Goal: Task Accomplishment & Management: Manage account settings

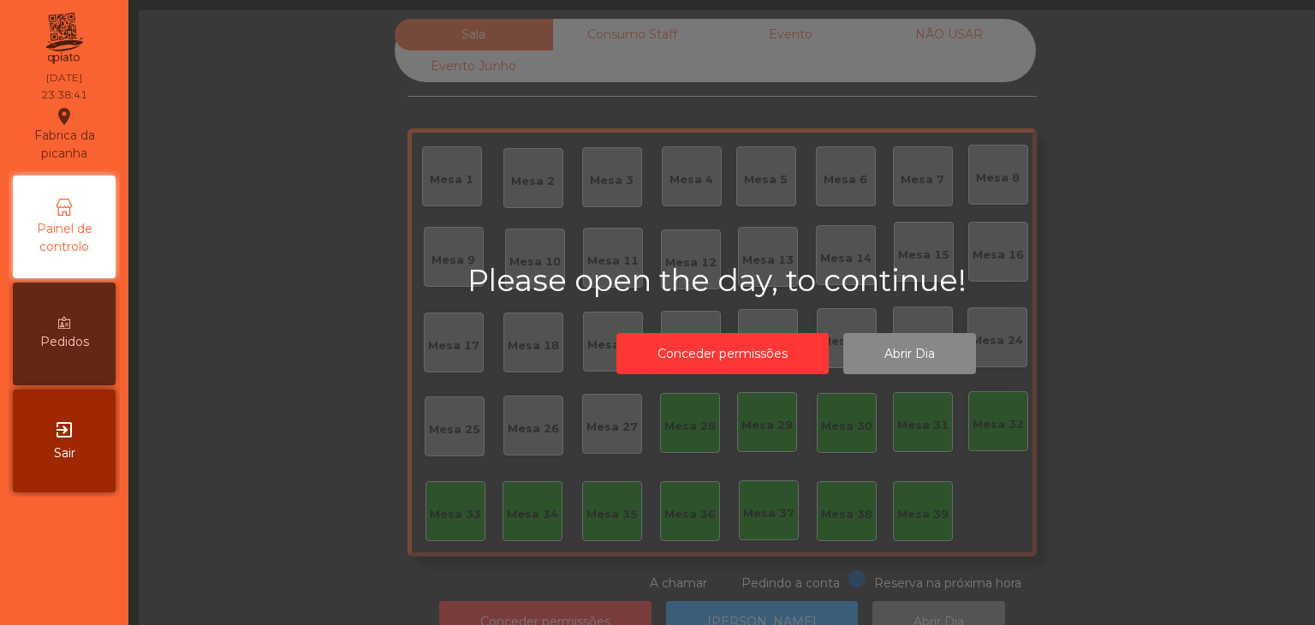
click at [118, 444] on div "Painel de controlo Pedidos exit_to_app Sair" at bounding box center [64, 333] width 111 height 325
click at [87, 443] on div "exit_to_app Sair" at bounding box center [64, 441] width 103 height 103
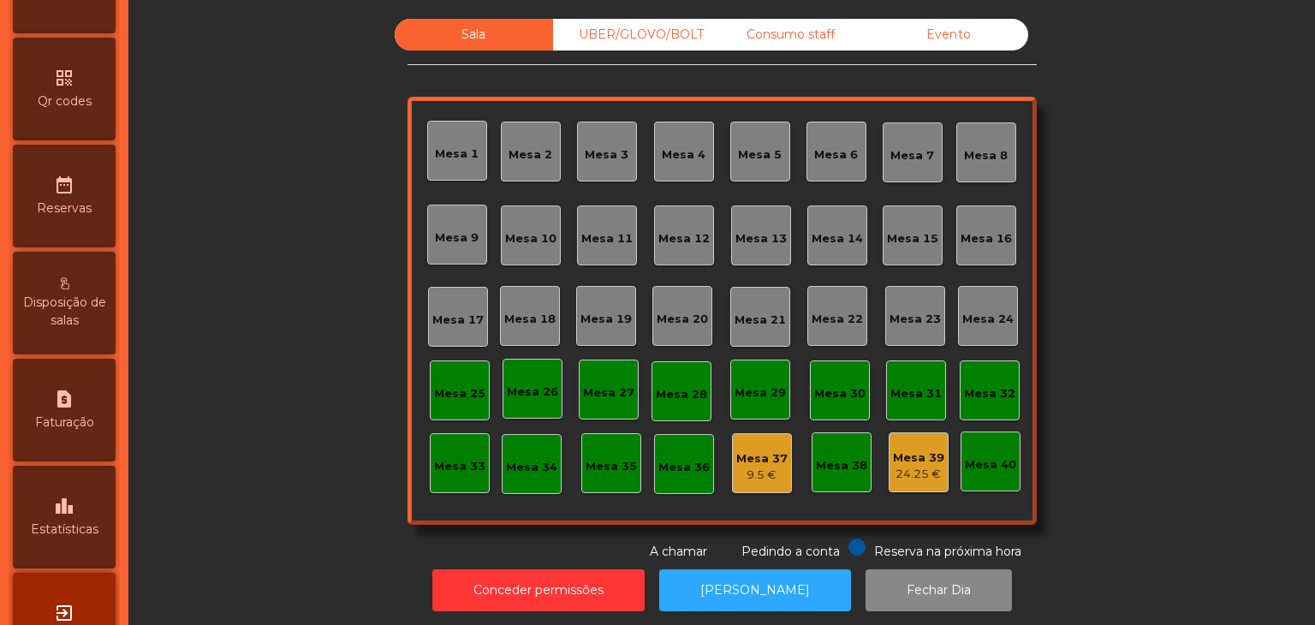
click at [92, 533] on div "leaderboard Estatísticas" at bounding box center [64, 517] width 103 height 103
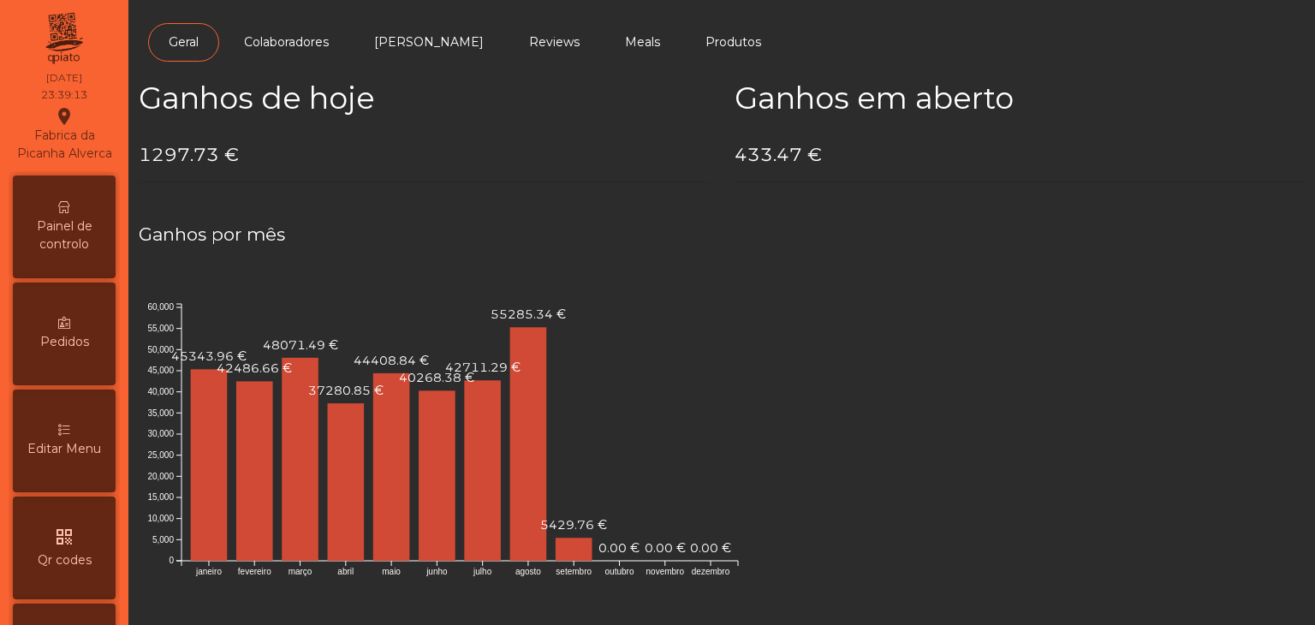
click at [54, 218] on div "Painel de controlo" at bounding box center [64, 227] width 103 height 103
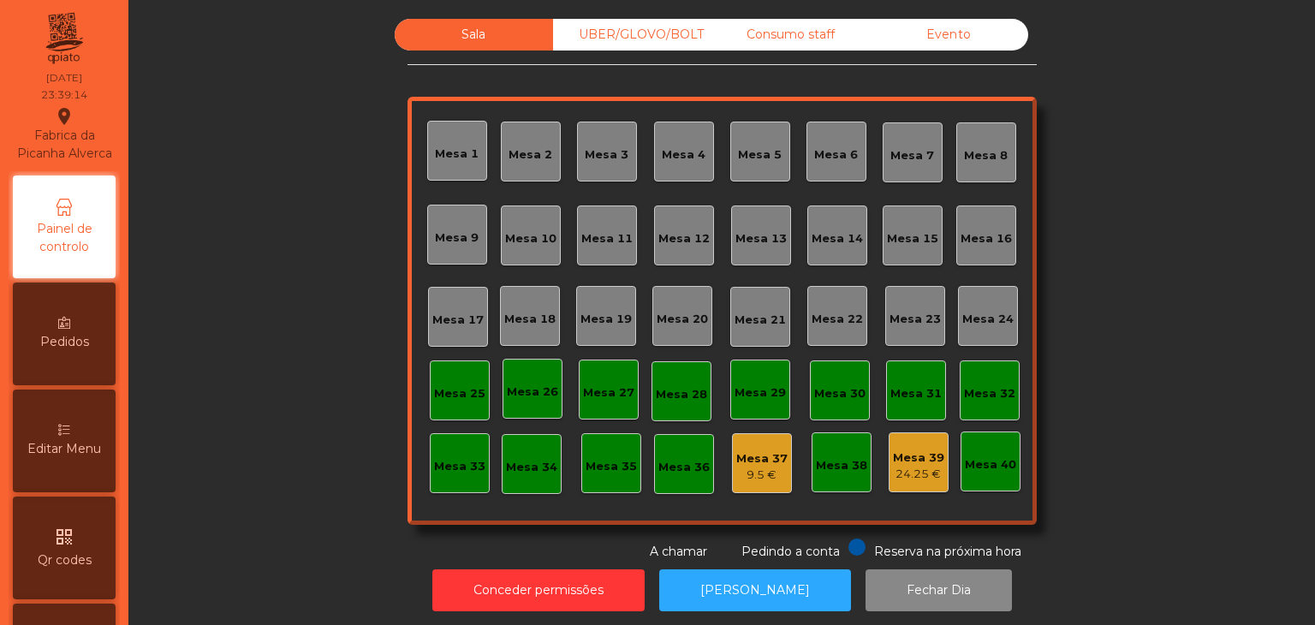
click at [956, 56] on div "Sala UBER/GLOVO/BOLT Consumo staff Evento Mesa 1 Mesa 2 Mesa 3 Mesa 4 Mesa 5 Me…" at bounding box center [722, 290] width 629 height 542
click at [949, 51] on div "Sala UBER/GLOVO/BOLT Consumo staff Evento Mesa 1 Mesa 2 Mesa 3 Mesa 4 Mesa 5 Me…" at bounding box center [722, 290] width 629 height 542
click at [933, 37] on div "Evento" at bounding box center [949, 35] width 158 height 32
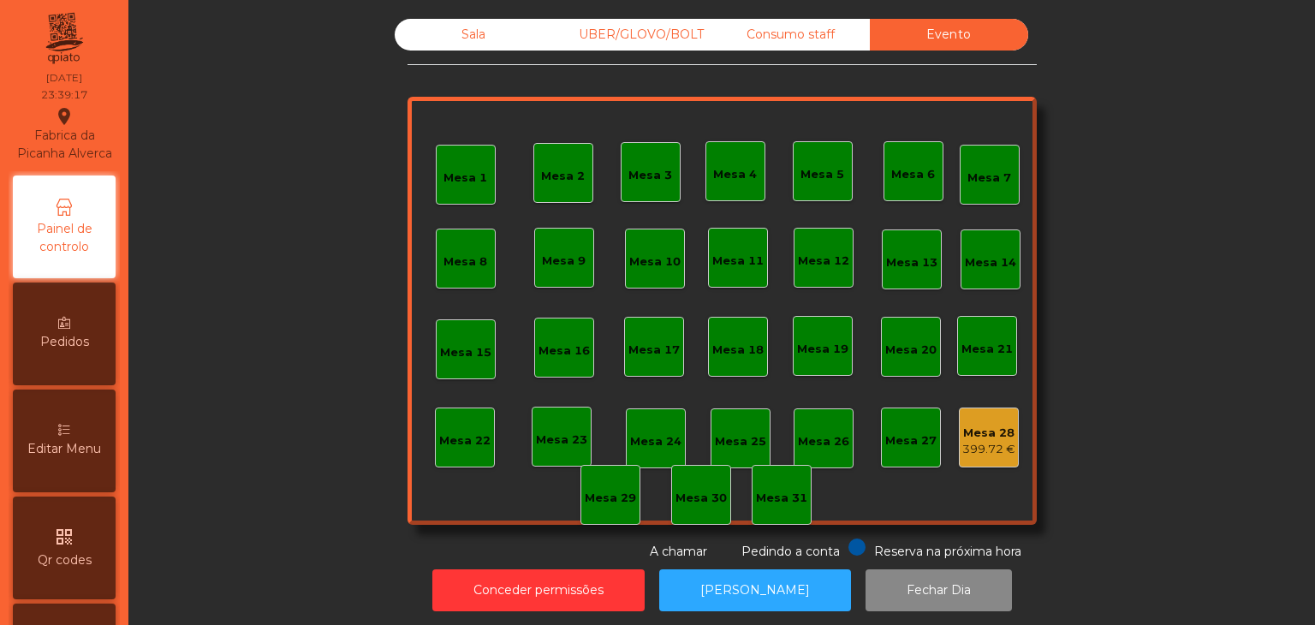
click at [990, 453] on div "399.72 €" at bounding box center [988, 449] width 53 height 17
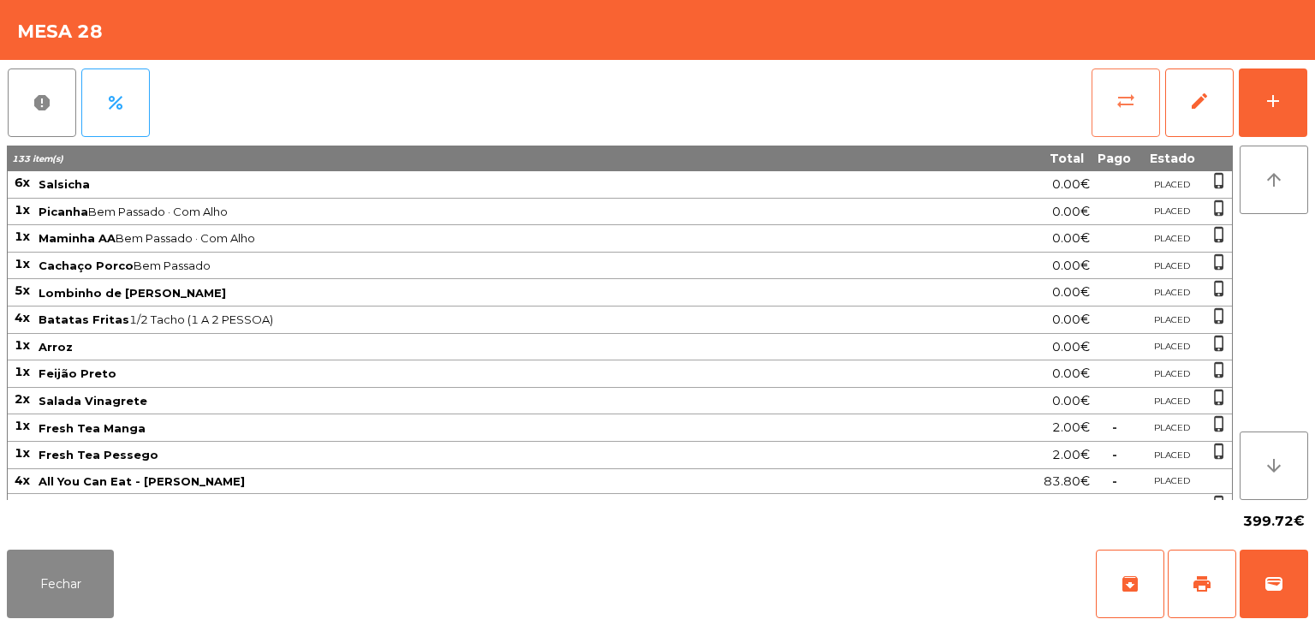
click at [1127, 110] on span "sync_alt" at bounding box center [1126, 101] width 21 height 21
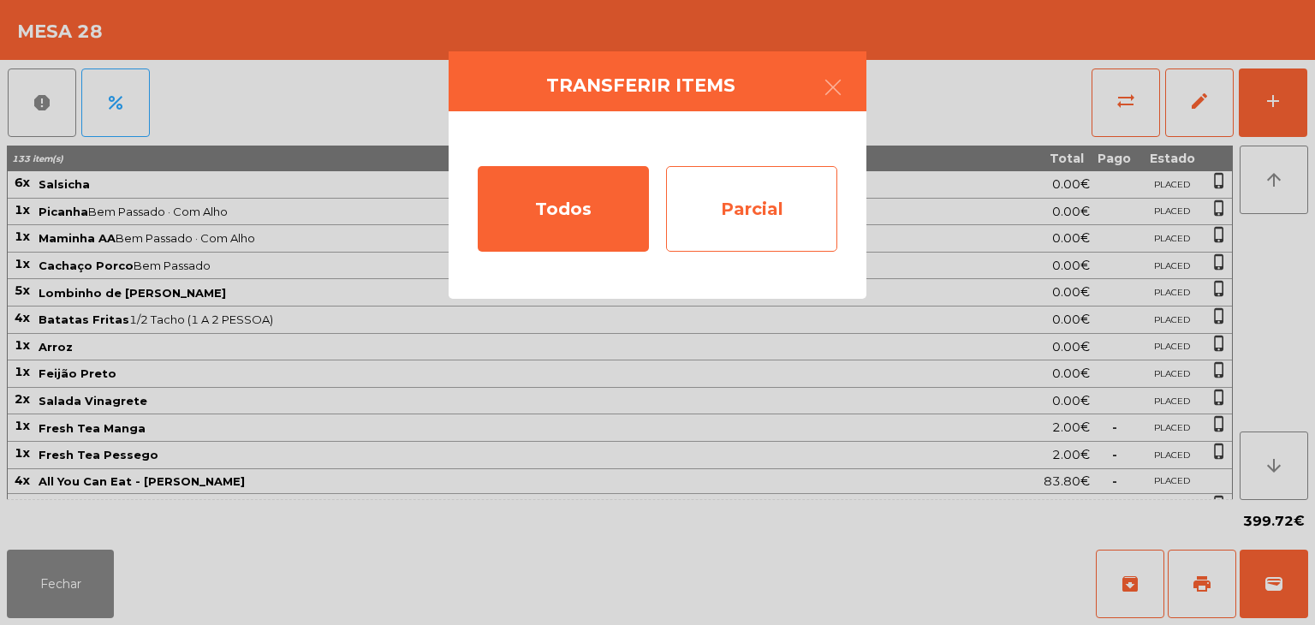
click at [730, 234] on div "Parcial" at bounding box center [751, 209] width 171 height 86
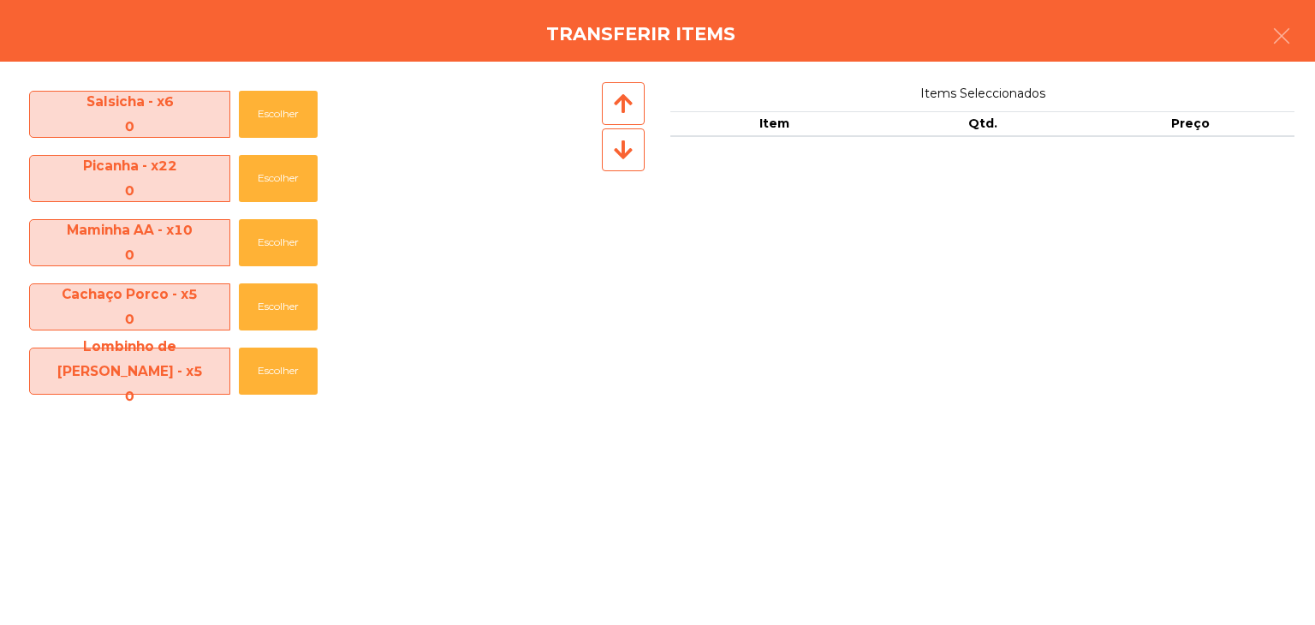
click at [617, 146] on icon at bounding box center [623, 149] width 19 height 21
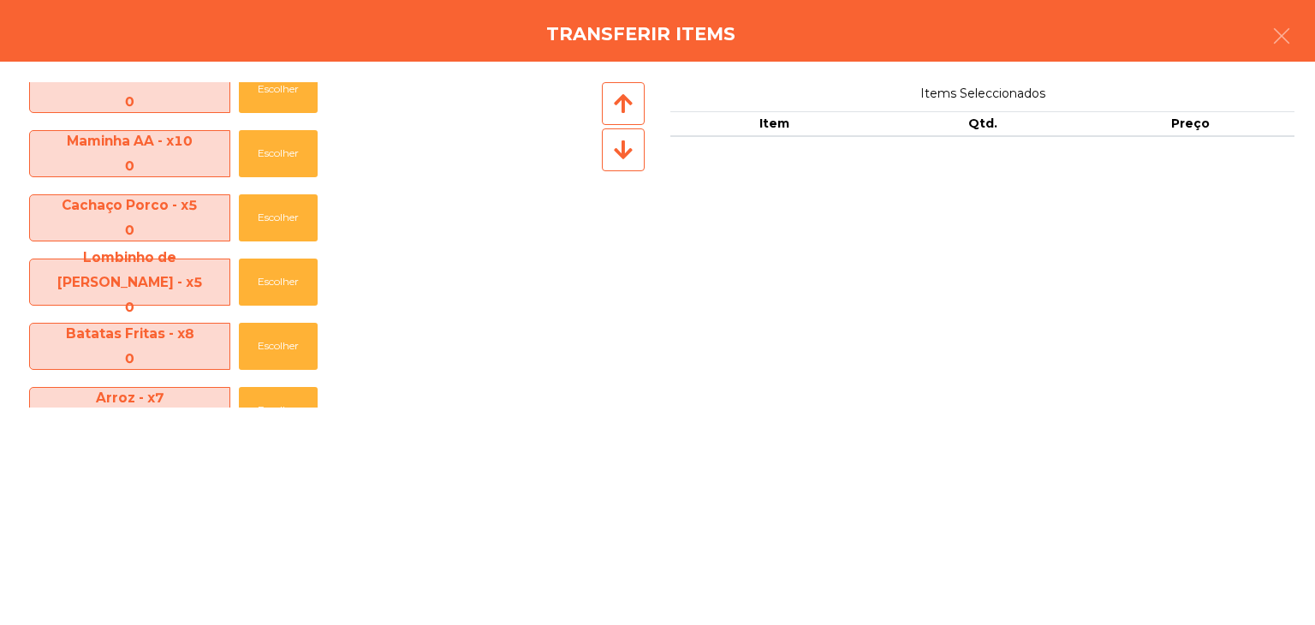
click at [617, 146] on icon at bounding box center [623, 149] width 19 height 21
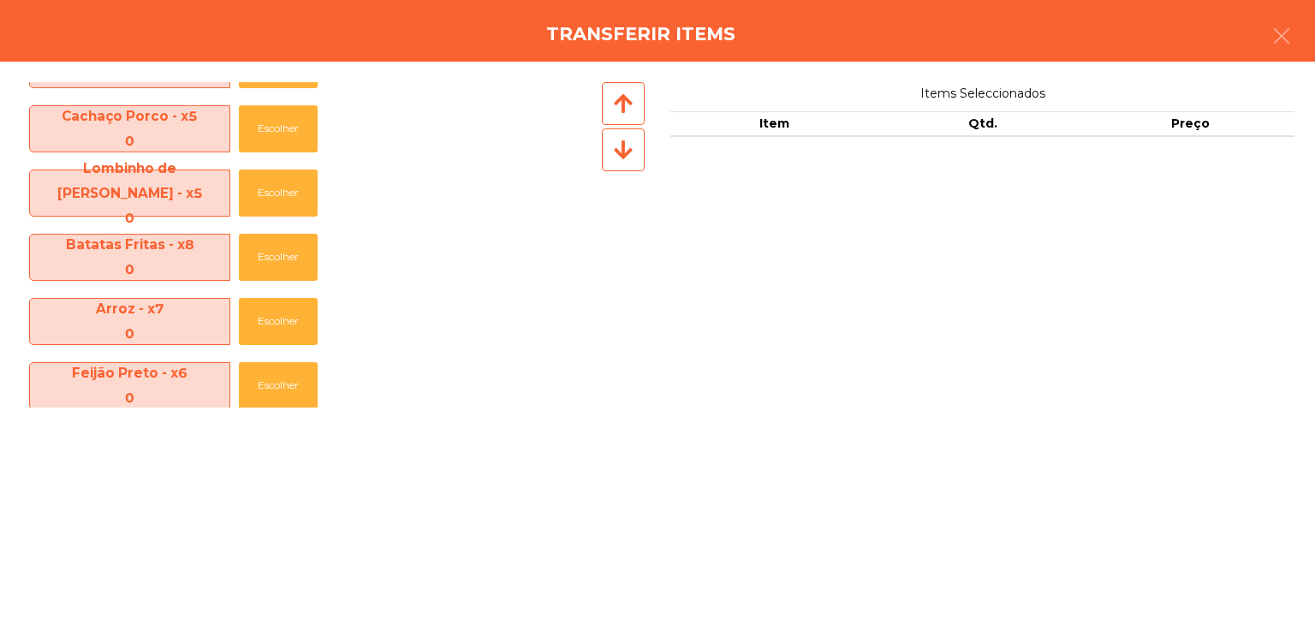
click at [617, 146] on icon at bounding box center [623, 149] width 19 height 21
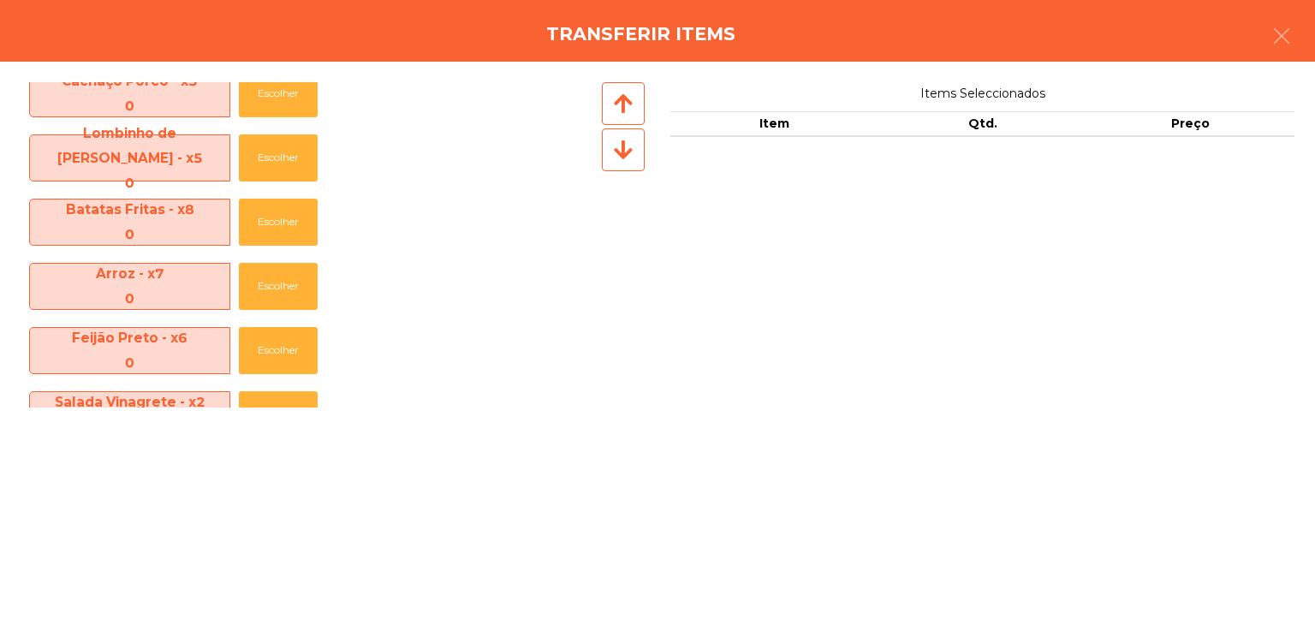
click at [617, 146] on icon at bounding box center [623, 149] width 19 height 21
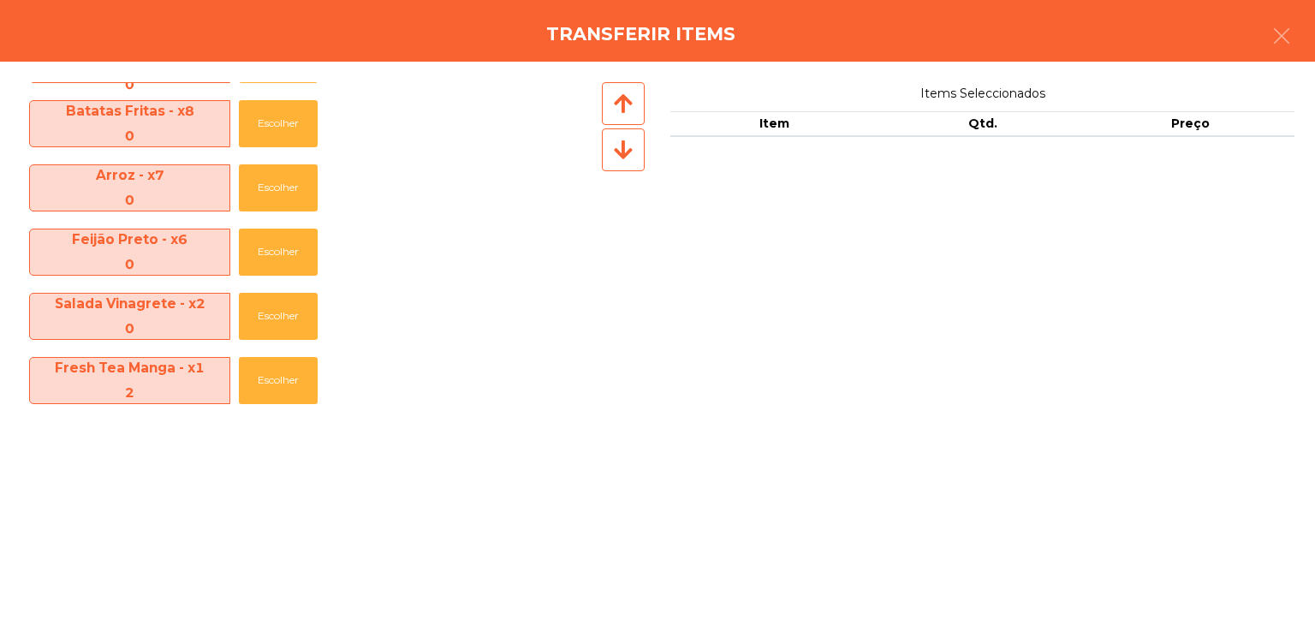
click at [617, 146] on icon at bounding box center [623, 149] width 19 height 21
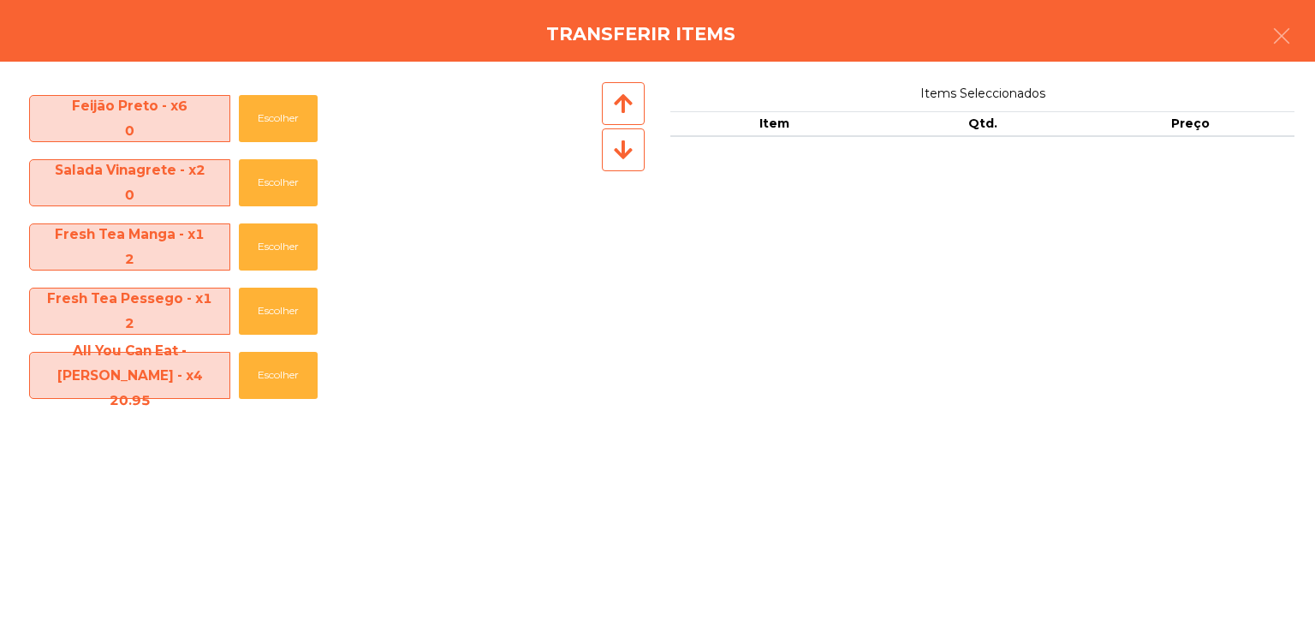
click at [617, 146] on icon at bounding box center [623, 149] width 19 height 21
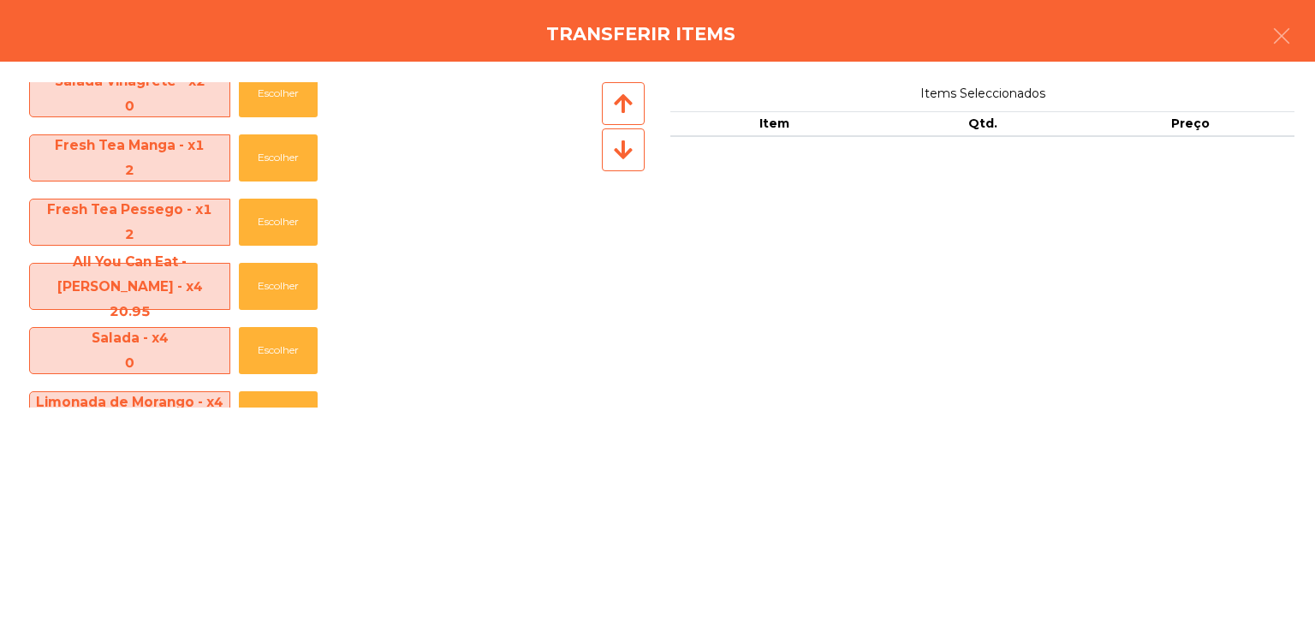
scroll to position [534, 0]
click at [300, 278] on button "Escolher" at bounding box center [278, 286] width 79 height 47
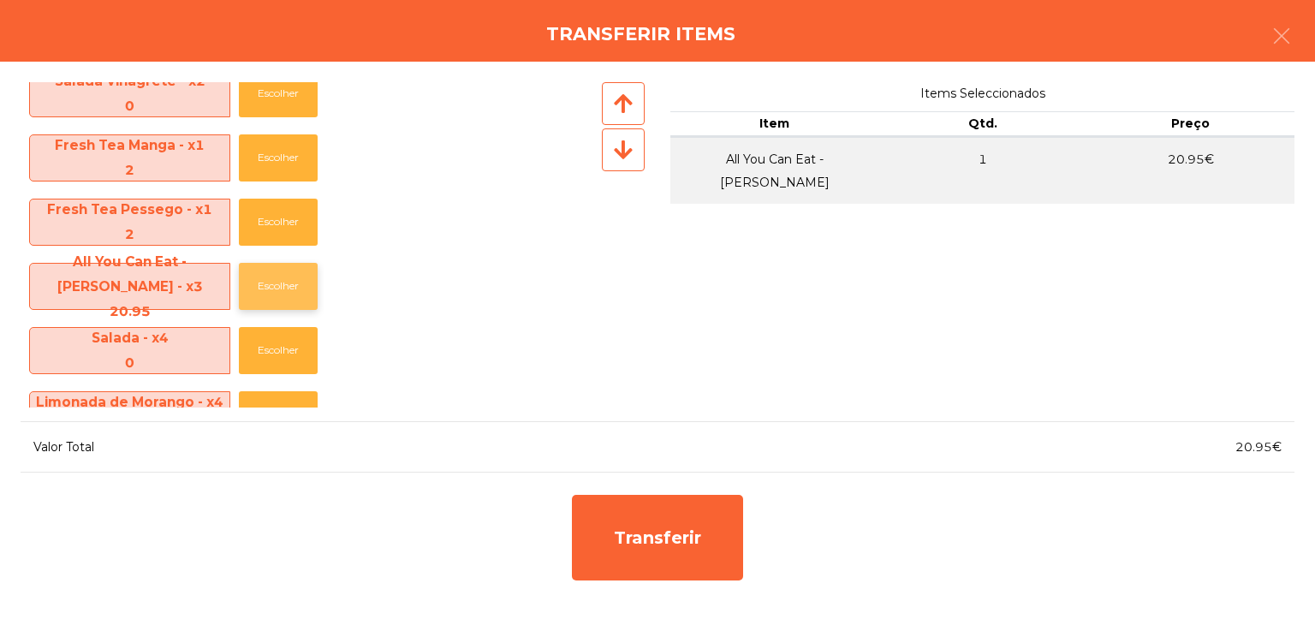
click at [300, 278] on button "Escolher" at bounding box center [278, 286] width 79 height 47
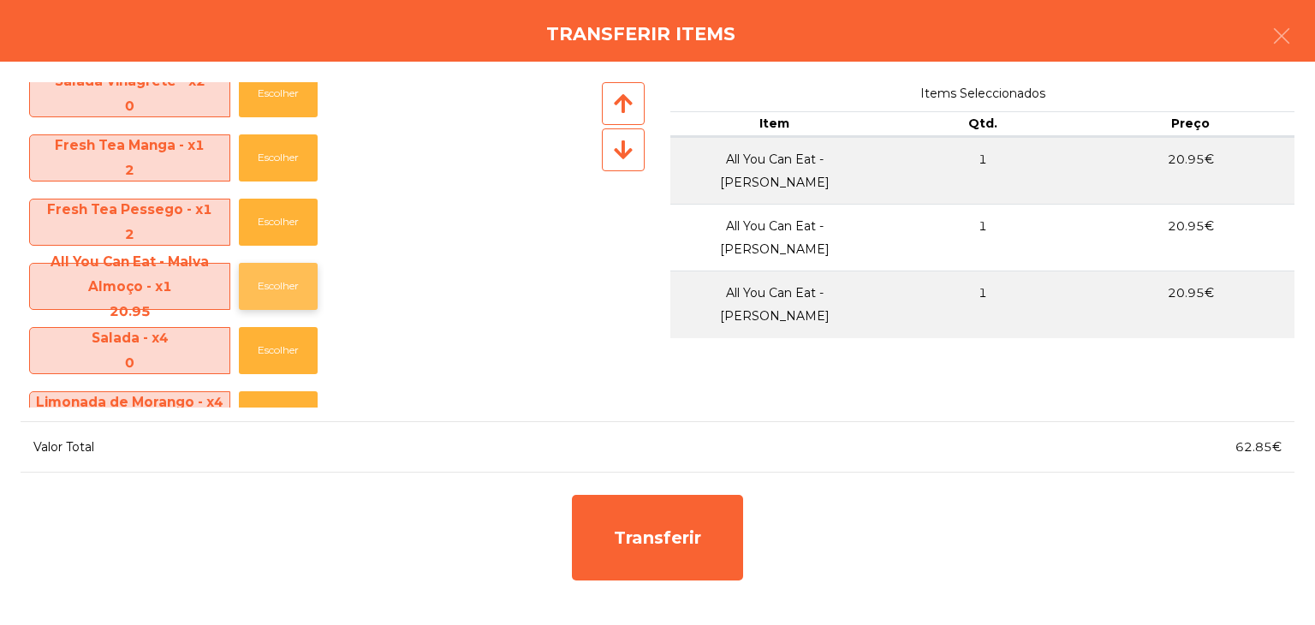
click at [300, 278] on button "Escolher" at bounding box center [278, 286] width 79 height 47
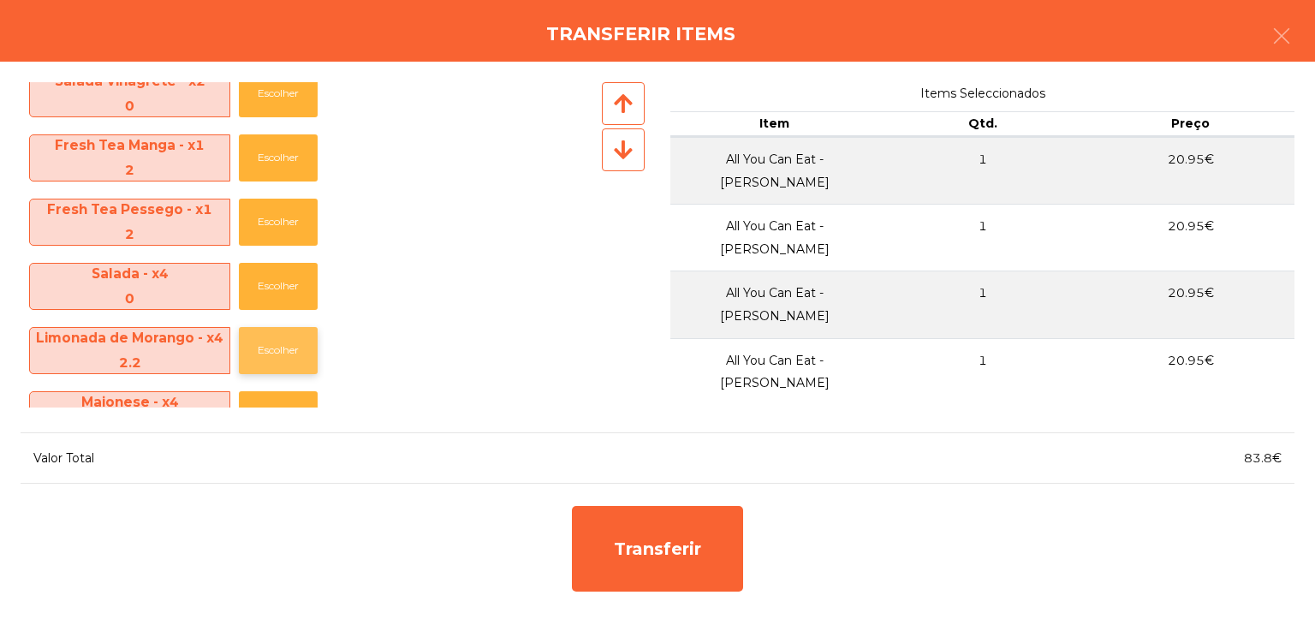
click at [283, 343] on button "Escolher" at bounding box center [278, 350] width 79 height 47
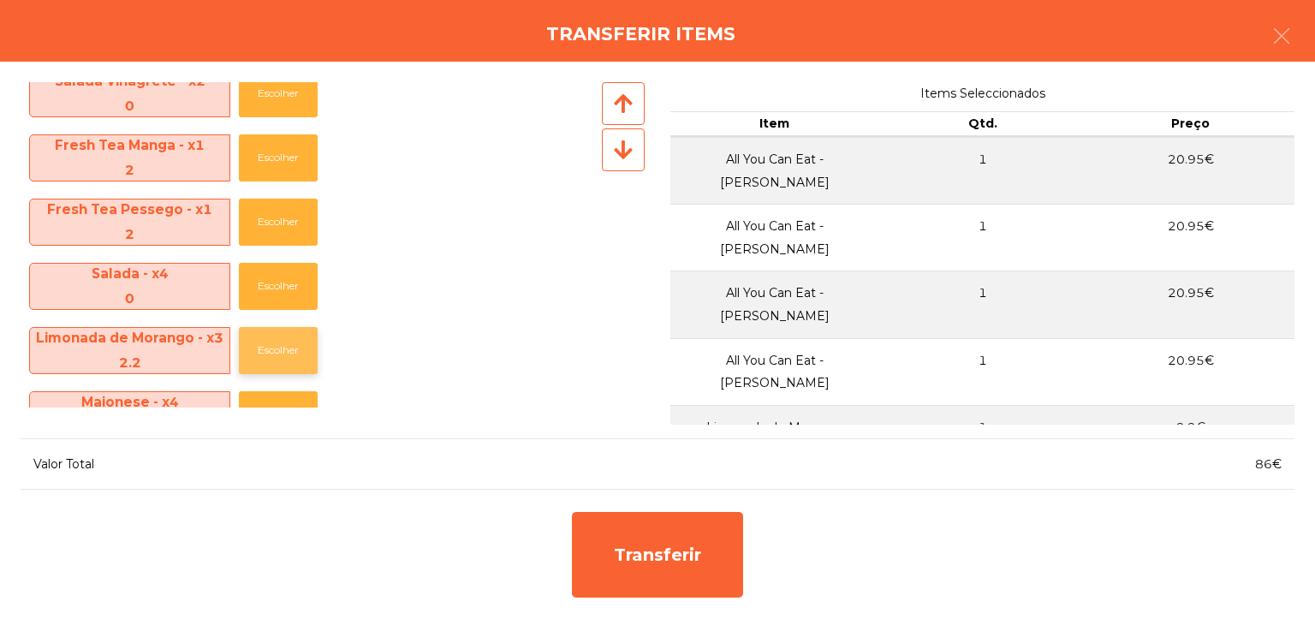
click at [283, 343] on button "Escolher" at bounding box center [278, 350] width 79 height 47
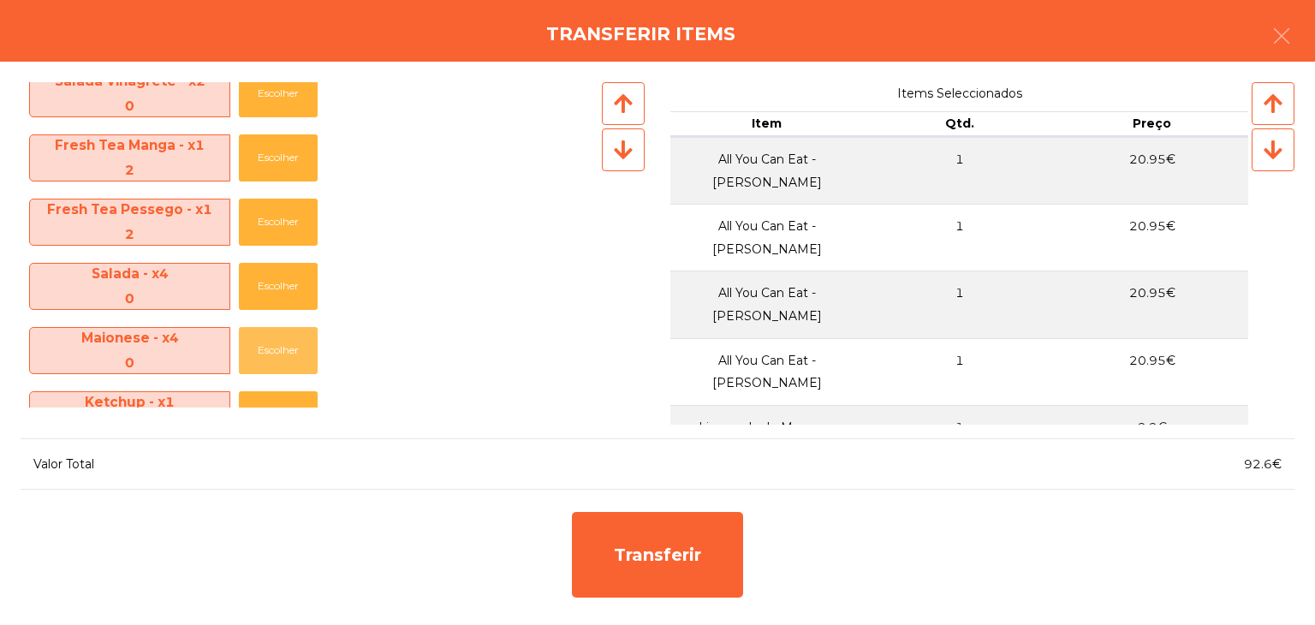
click at [283, 343] on button "Escolher" at bounding box center [278, 350] width 79 height 47
click at [627, 149] on icon at bounding box center [623, 149] width 19 height 21
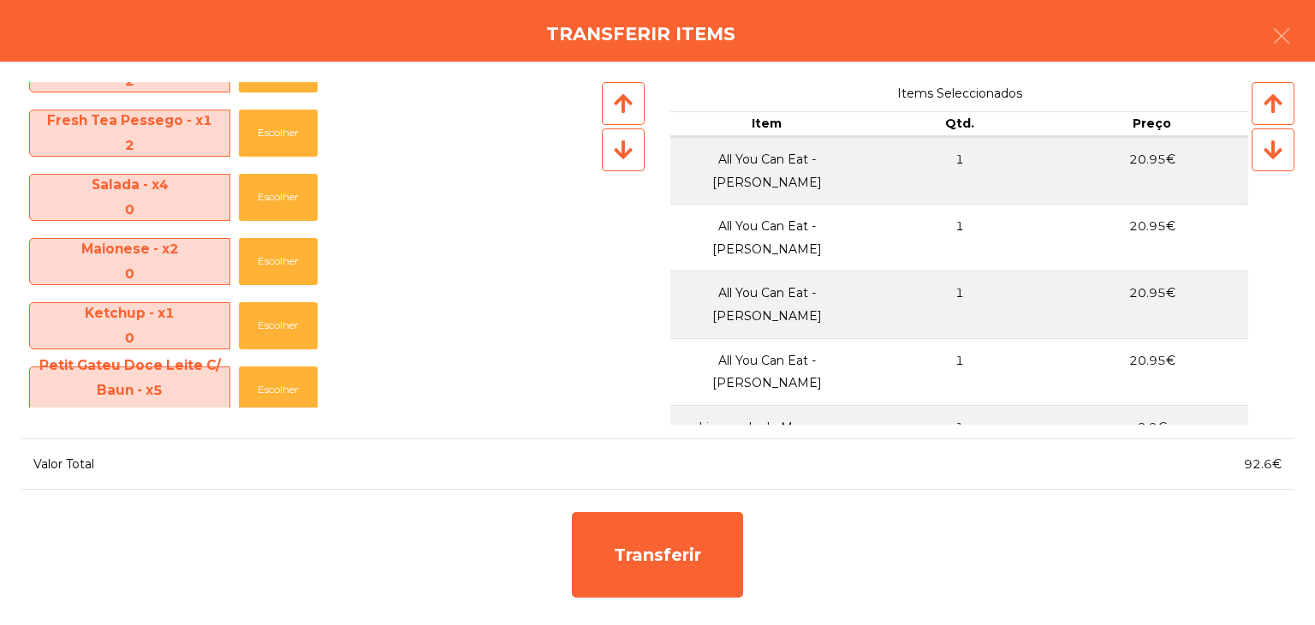
click at [627, 149] on icon at bounding box center [623, 149] width 19 height 21
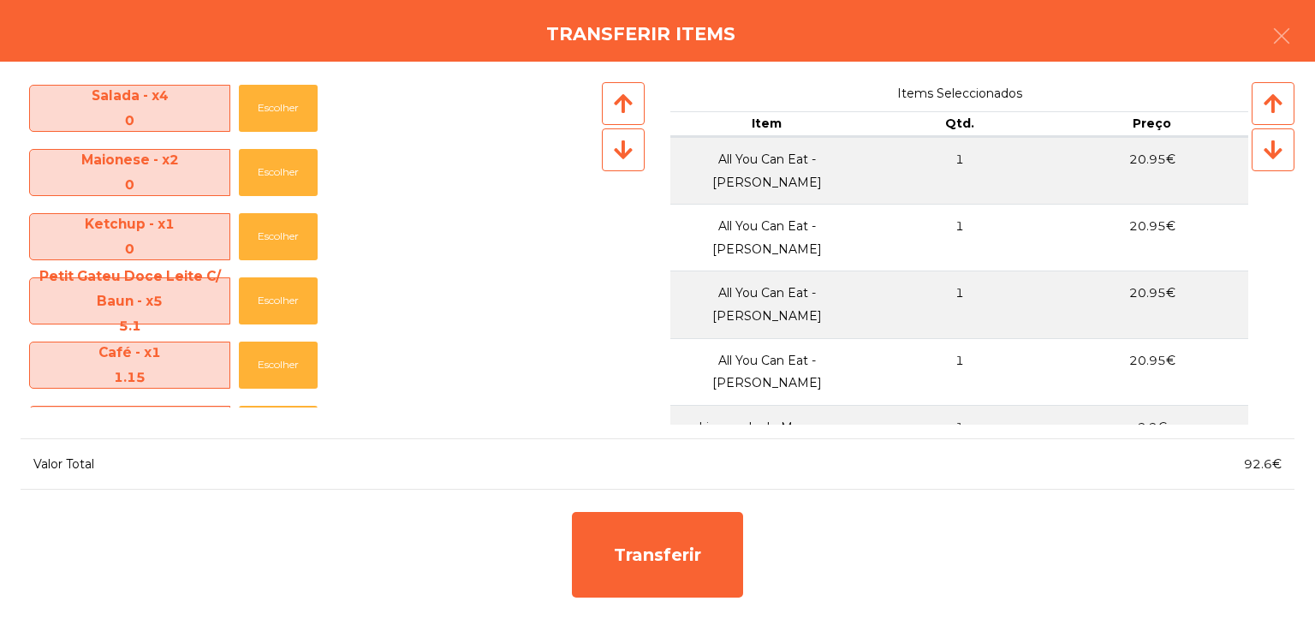
click at [627, 149] on icon at bounding box center [623, 149] width 19 height 21
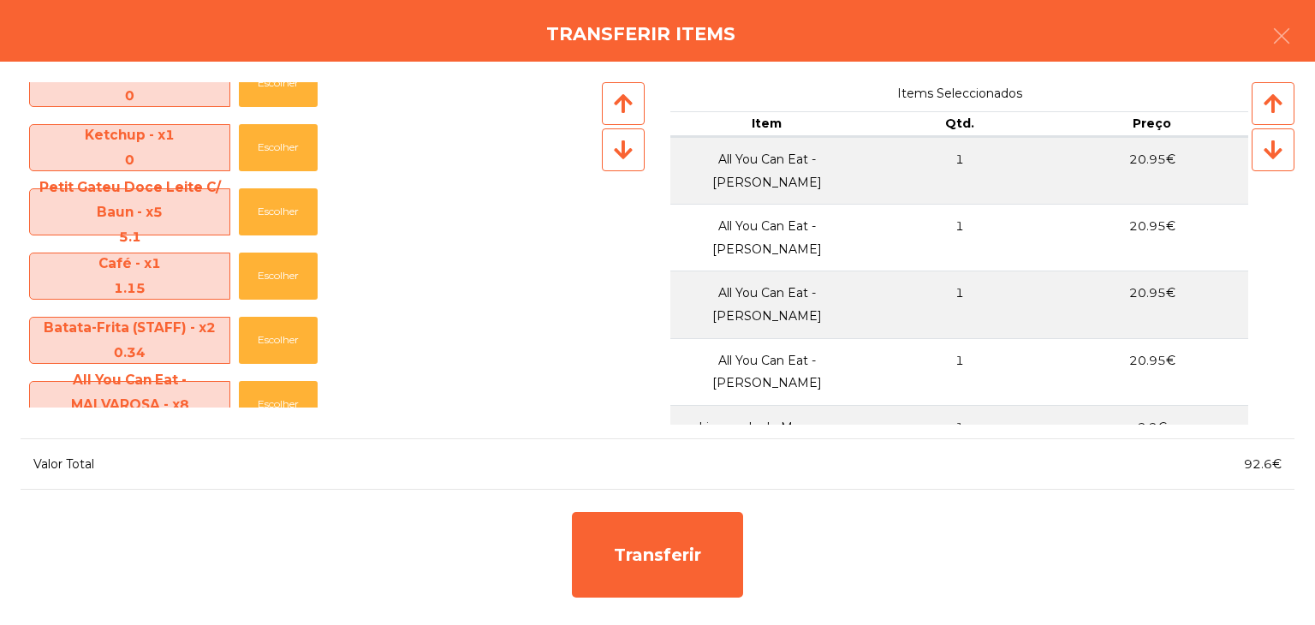
click at [627, 149] on icon at bounding box center [623, 149] width 19 height 21
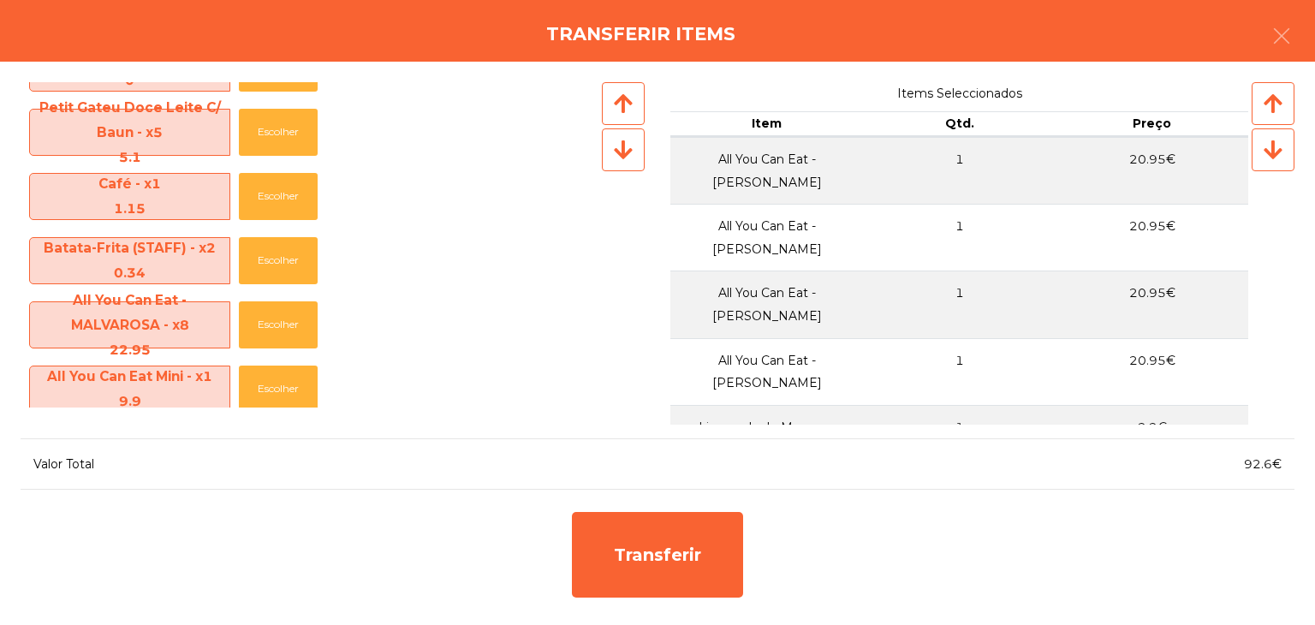
scroll to position [891, 0]
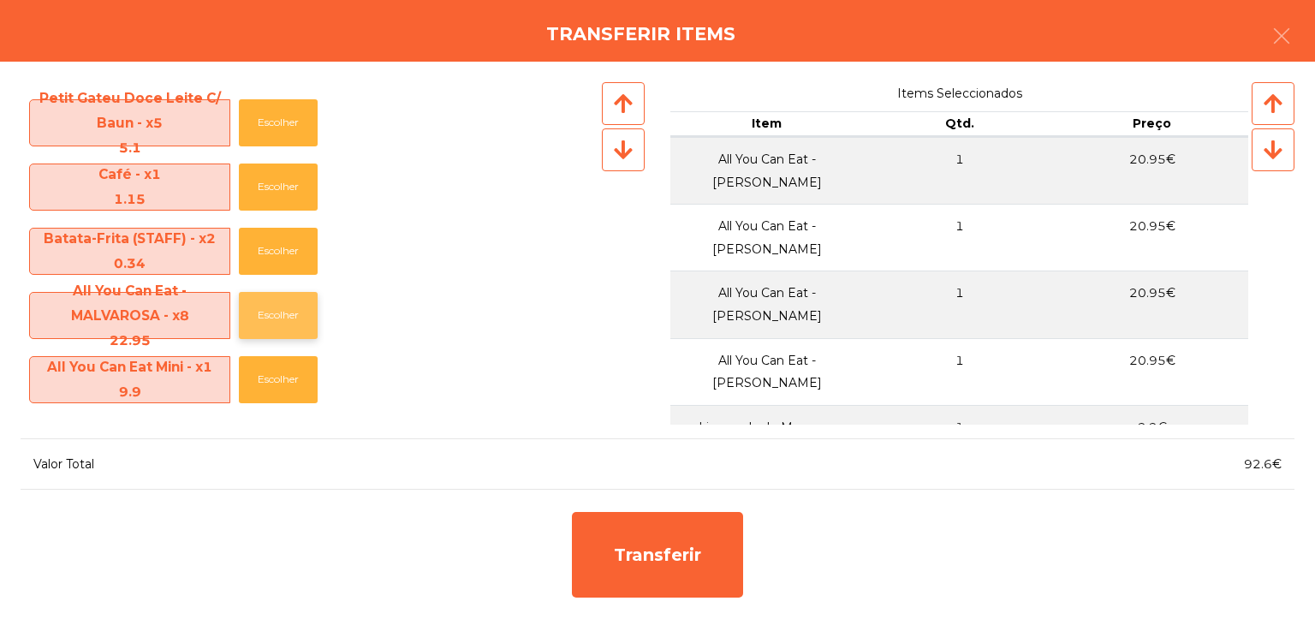
click at [295, 313] on button "Escolher" at bounding box center [278, 315] width 79 height 47
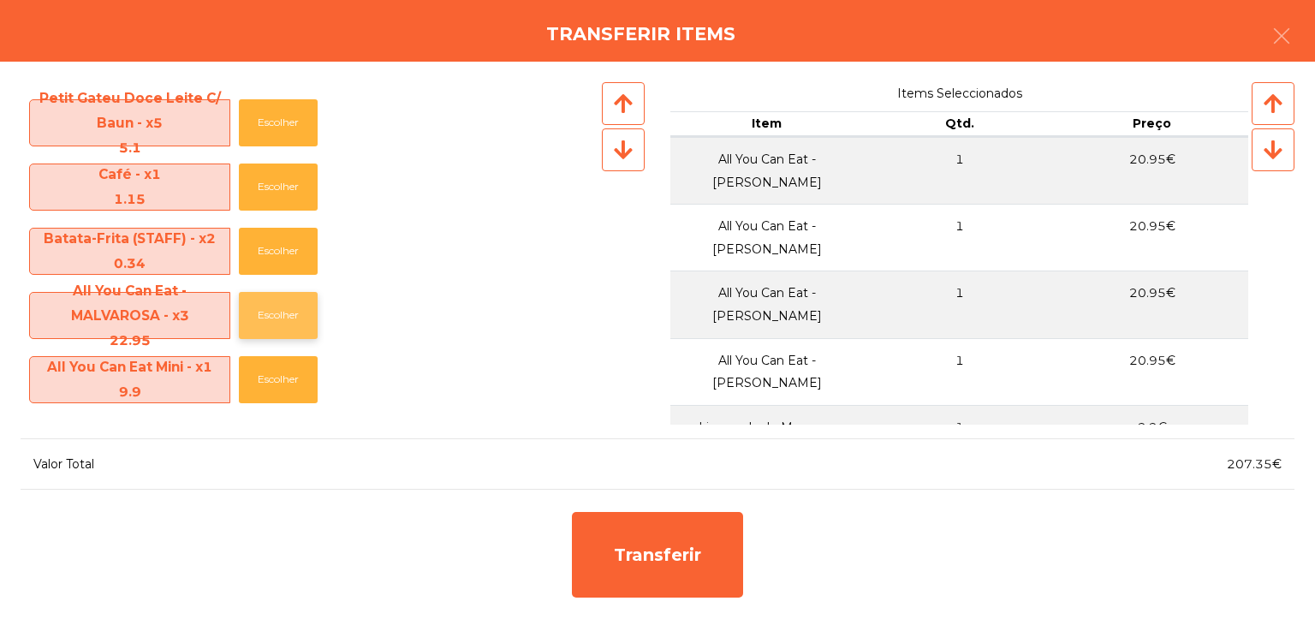
click at [295, 313] on button "Escolher" at bounding box center [278, 315] width 79 height 47
click at [280, 380] on button "Escolher" at bounding box center [278, 379] width 79 height 47
click at [277, 173] on button "Escolher" at bounding box center [278, 187] width 79 height 47
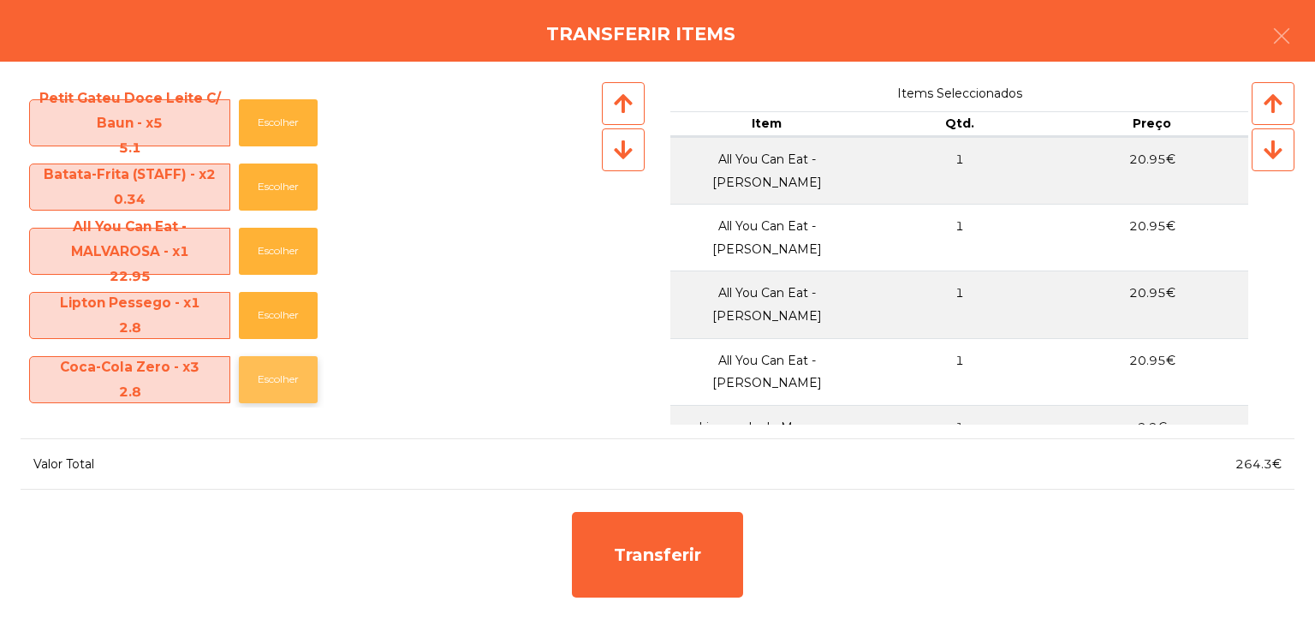
click at [261, 383] on button "Escolher" at bounding box center [278, 379] width 79 height 47
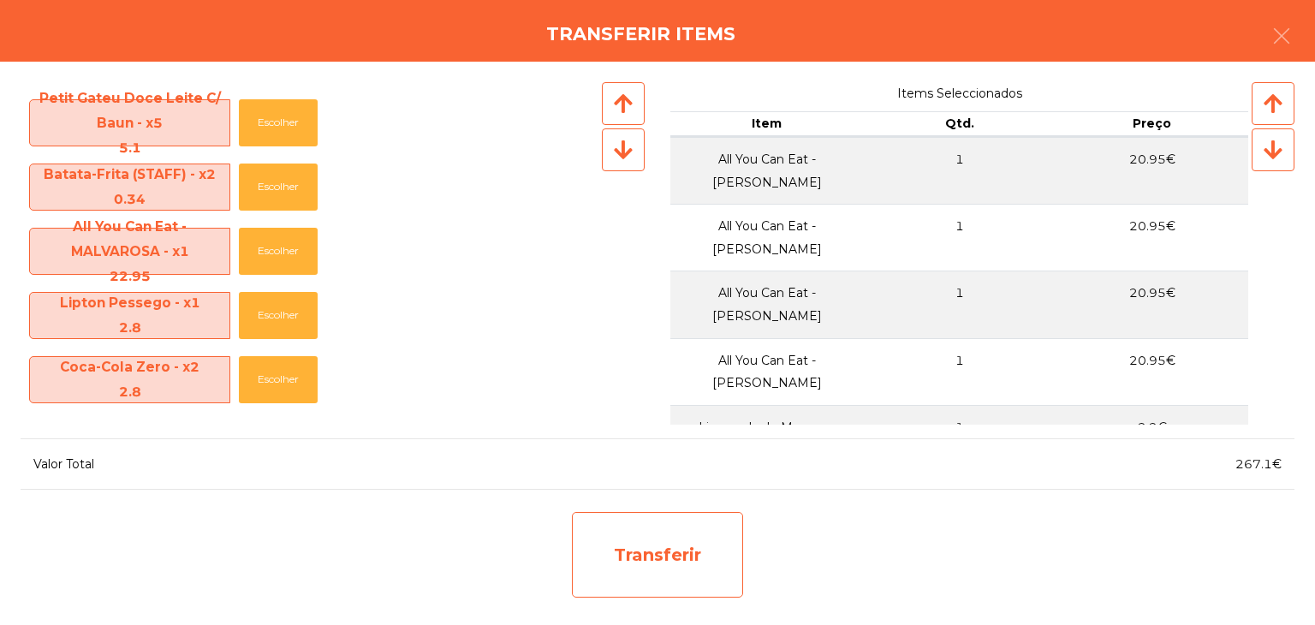
click at [655, 562] on div "Transferir" at bounding box center [657, 555] width 171 height 86
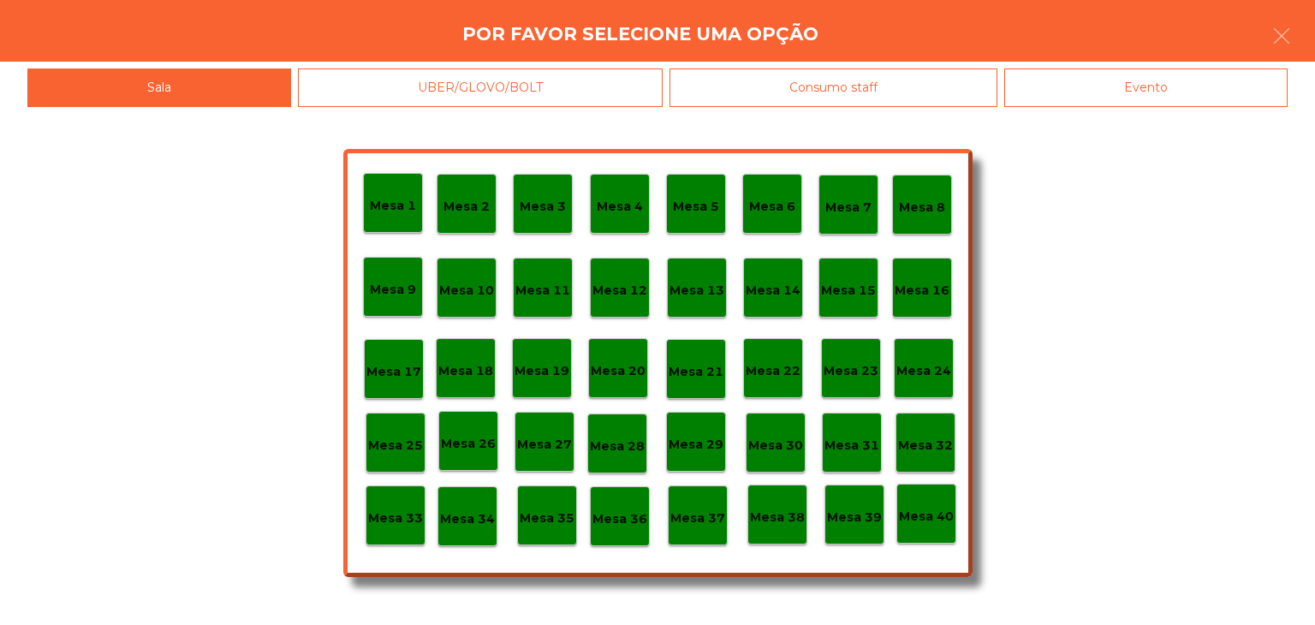
click at [770, 446] on p "Mesa 30" at bounding box center [775, 446] width 55 height 20
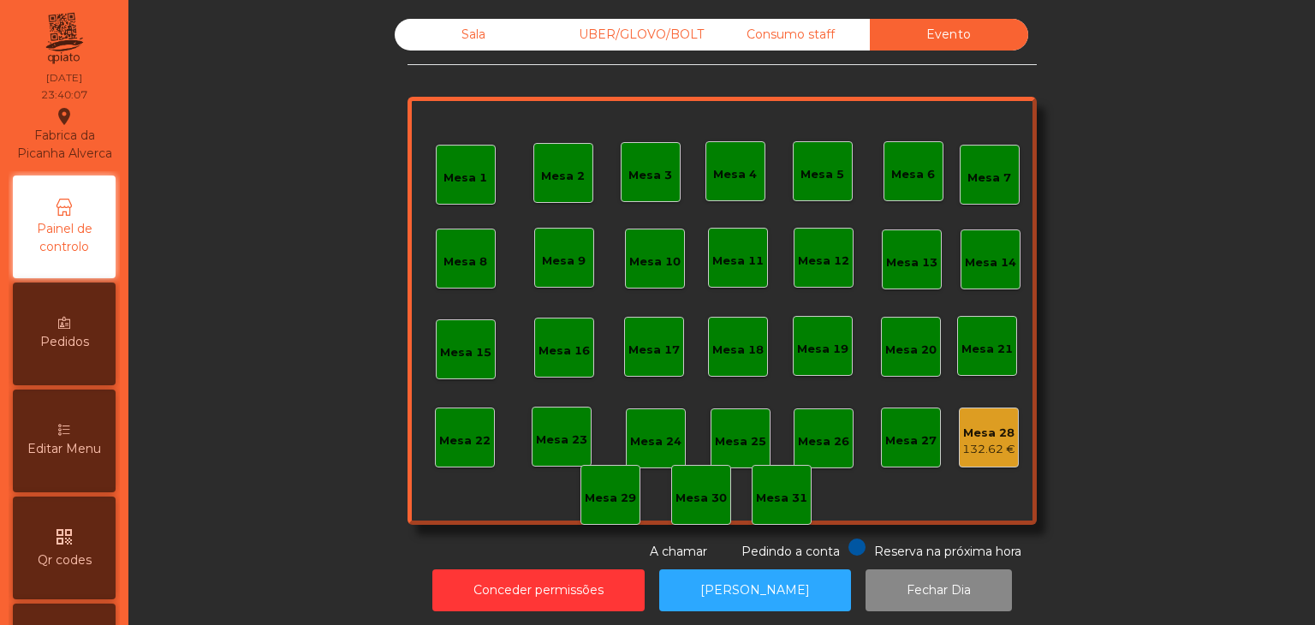
click at [998, 463] on div "Mesa 28 132.62 €" at bounding box center [989, 438] width 60 height 60
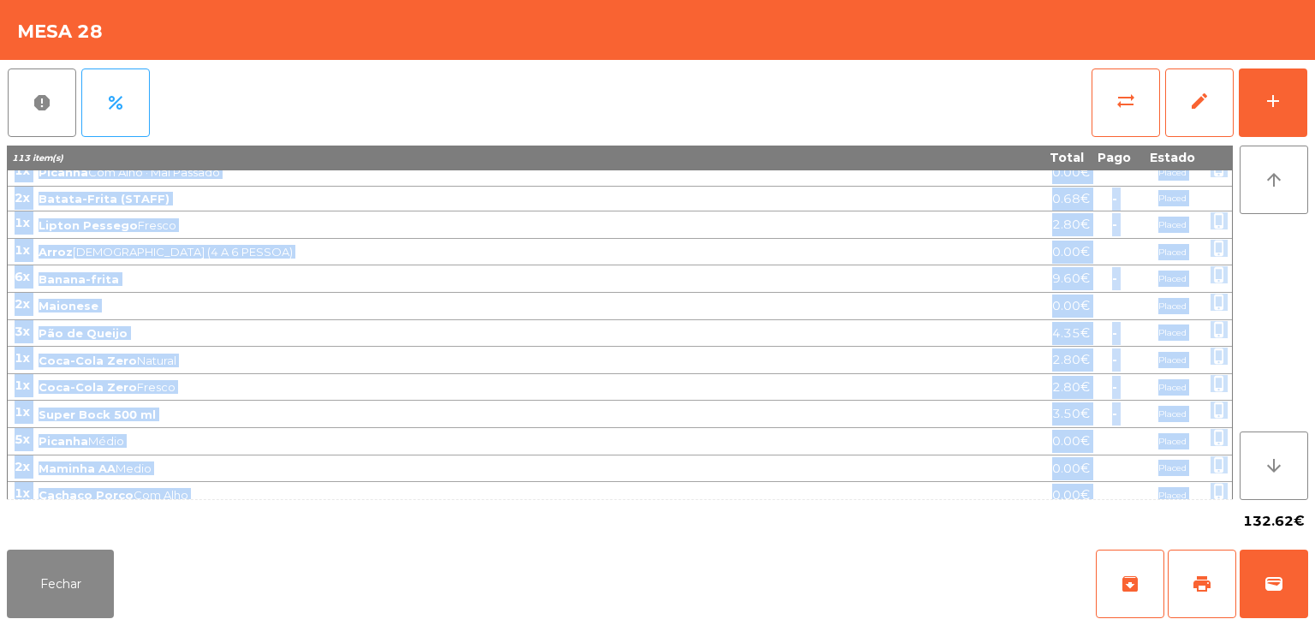
scroll to position [886, 0]
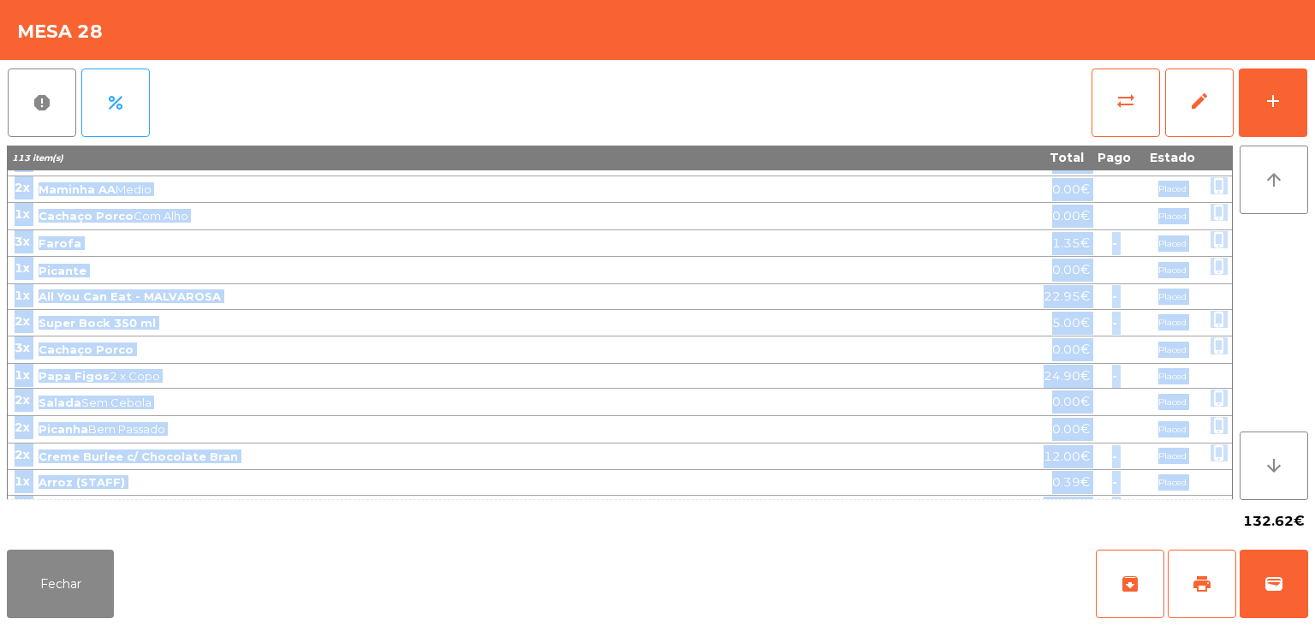
drag, startPoint x: 17, startPoint y: 176, endPoint x: 1178, endPoint y: 480, distance: 1200.3
copy tbody "6x Salsicha 0.00€ Placed phone_iphone 1x Picanha Bem Passado · Com Alho 0.00€ P…"
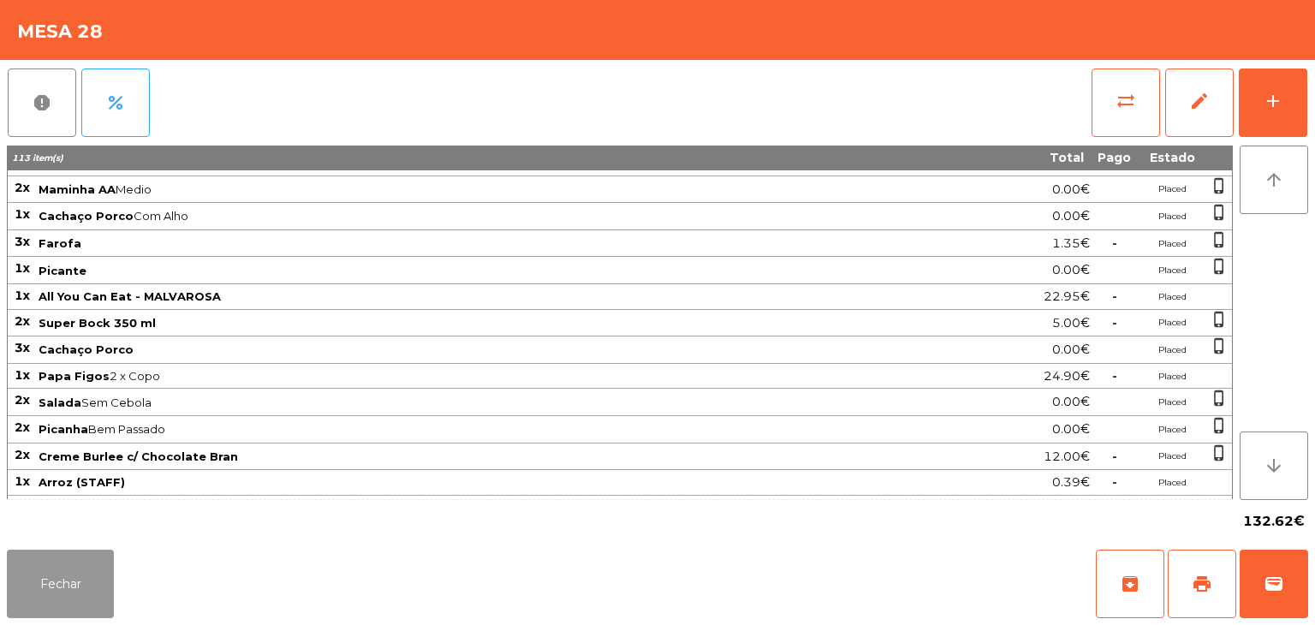
click at [41, 553] on button "Fechar" at bounding box center [60, 584] width 107 height 69
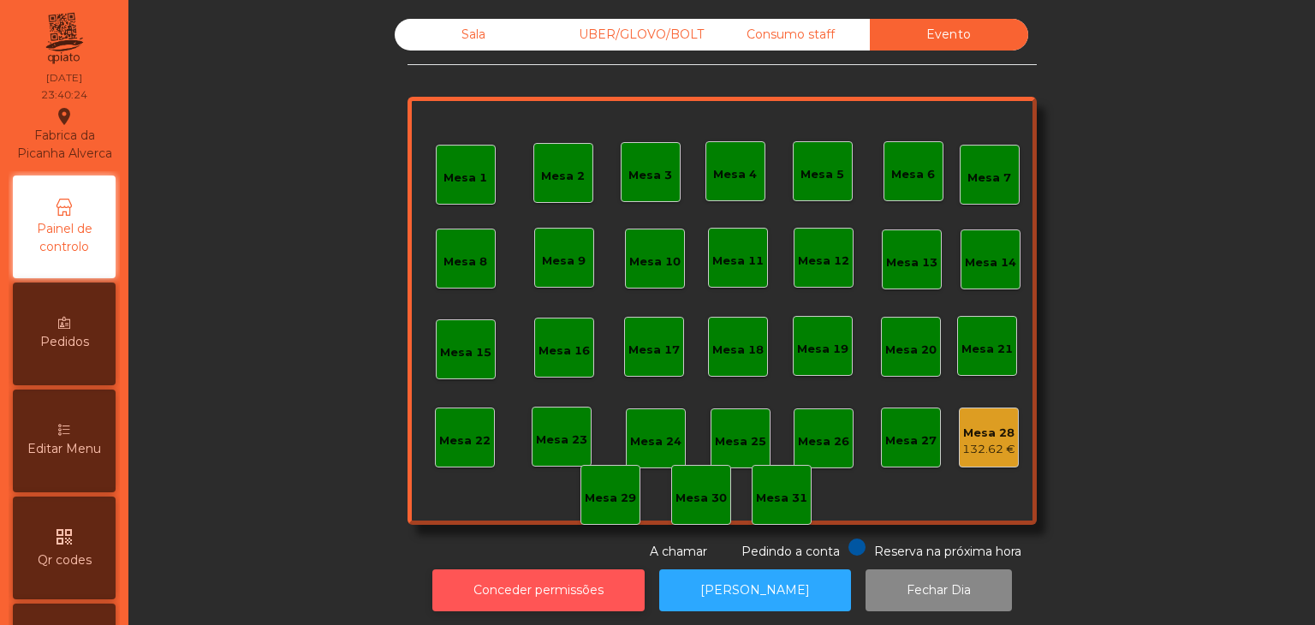
click at [465, 583] on button "Conceder permissões" at bounding box center [538, 590] width 212 height 42
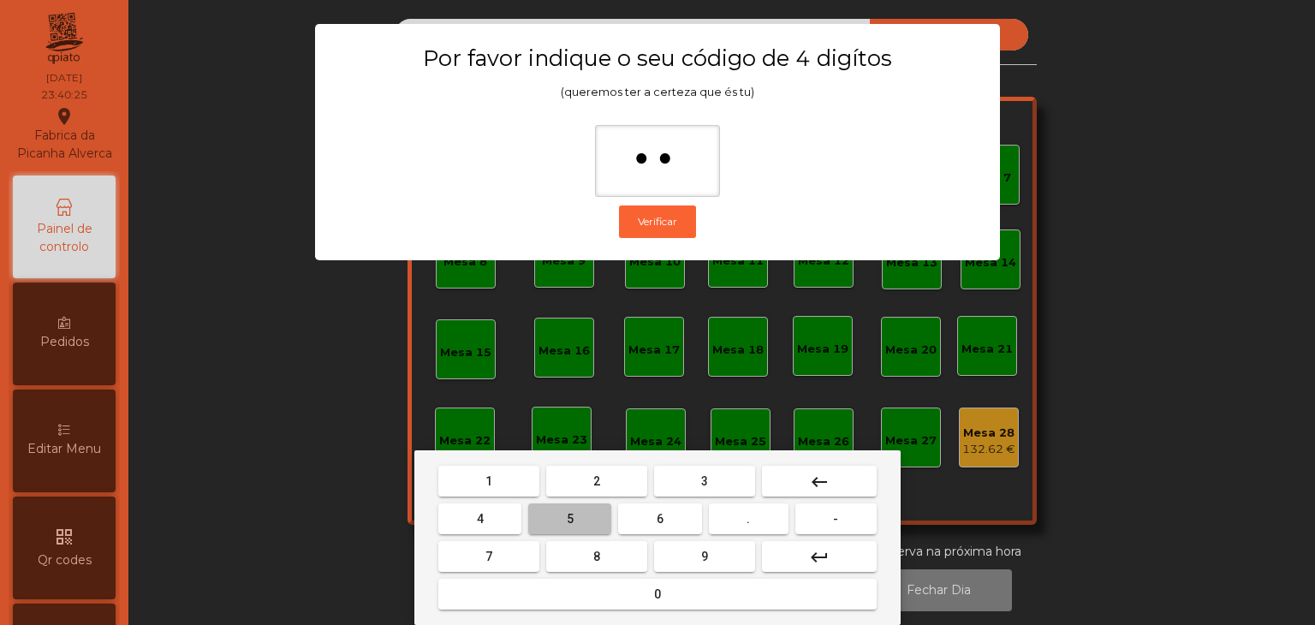
type input "***"
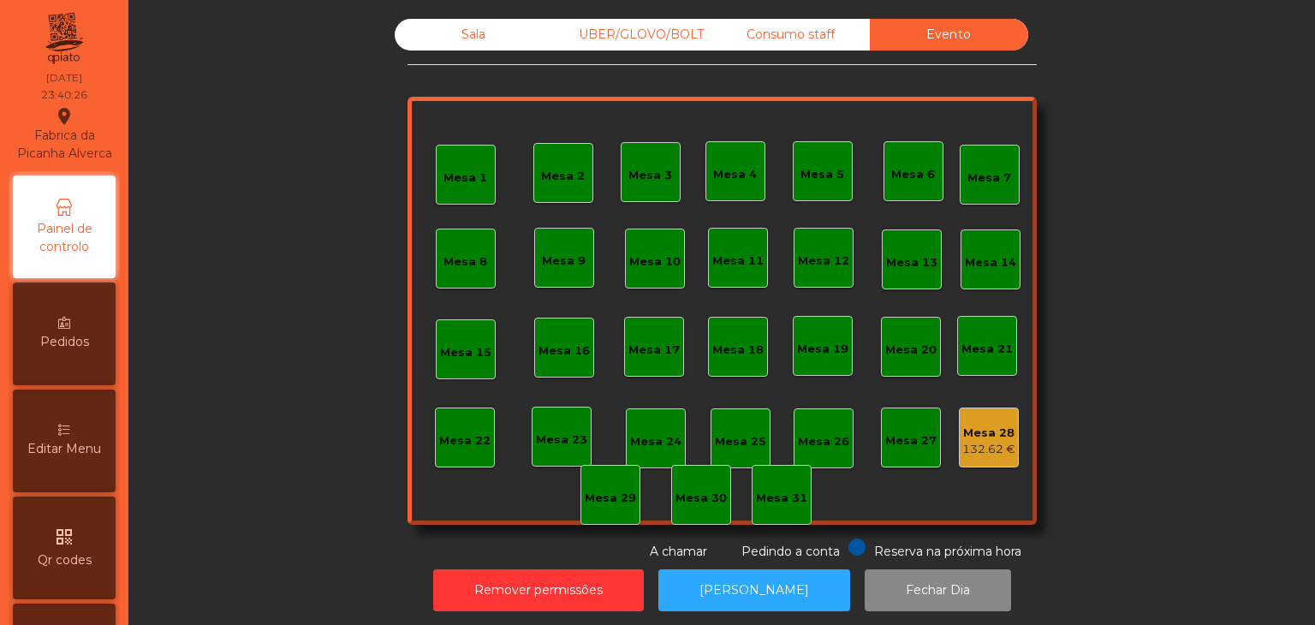
click at [976, 445] on div "132.62 €" at bounding box center [988, 449] width 53 height 17
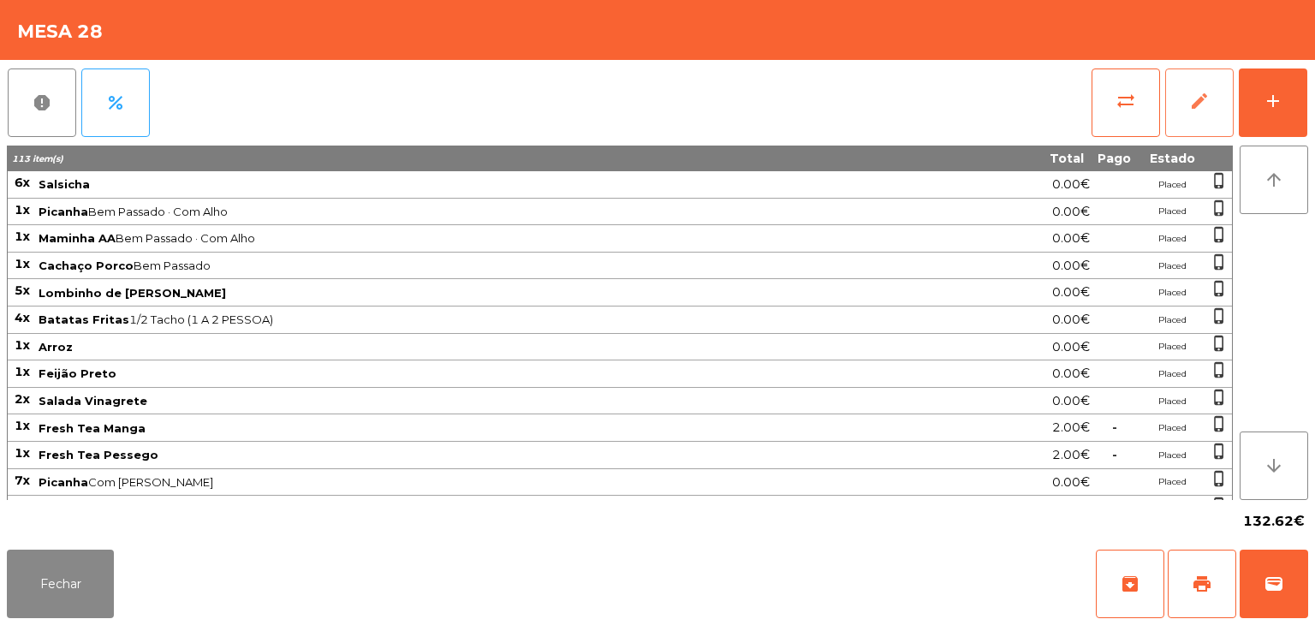
click at [1201, 136] on button "edit" at bounding box center [1199, 103] width 69 height 69
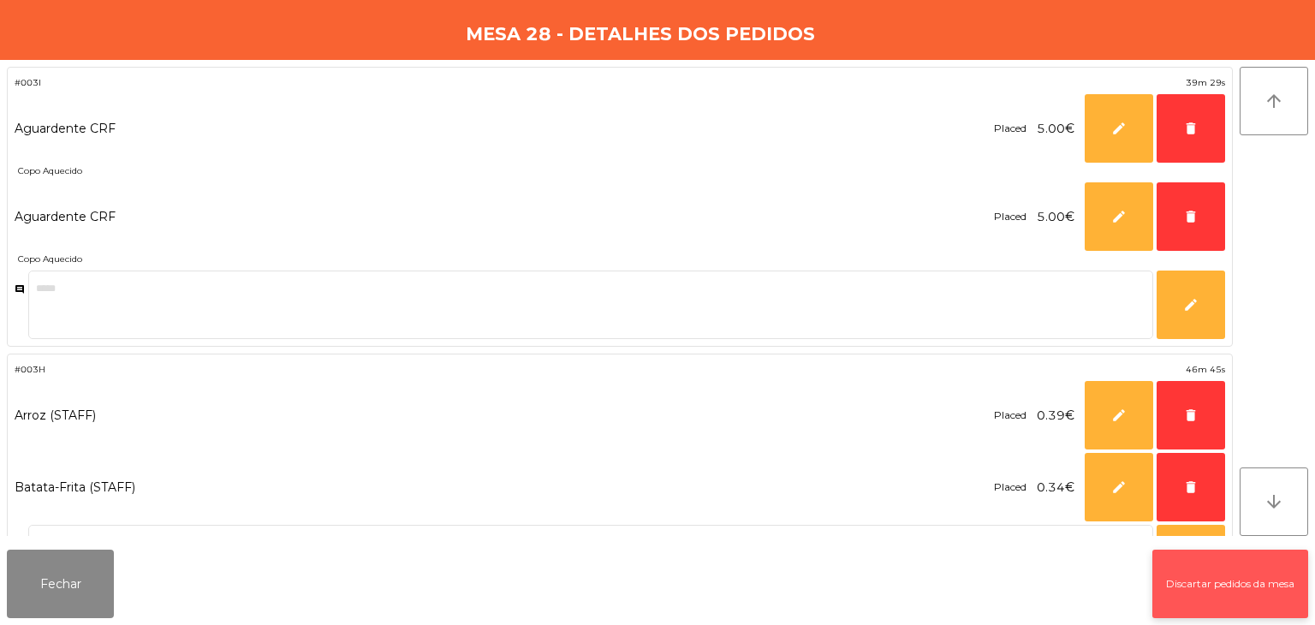
drag, startPoint x: 1201, startPoint y: 136, endPoint x: 1236, endPoint y: 559, distance: 424.5
click at [1236, 559] on button "Discartar pedidos da mesa" at bounding box center [1231, 584] width 156 height 69
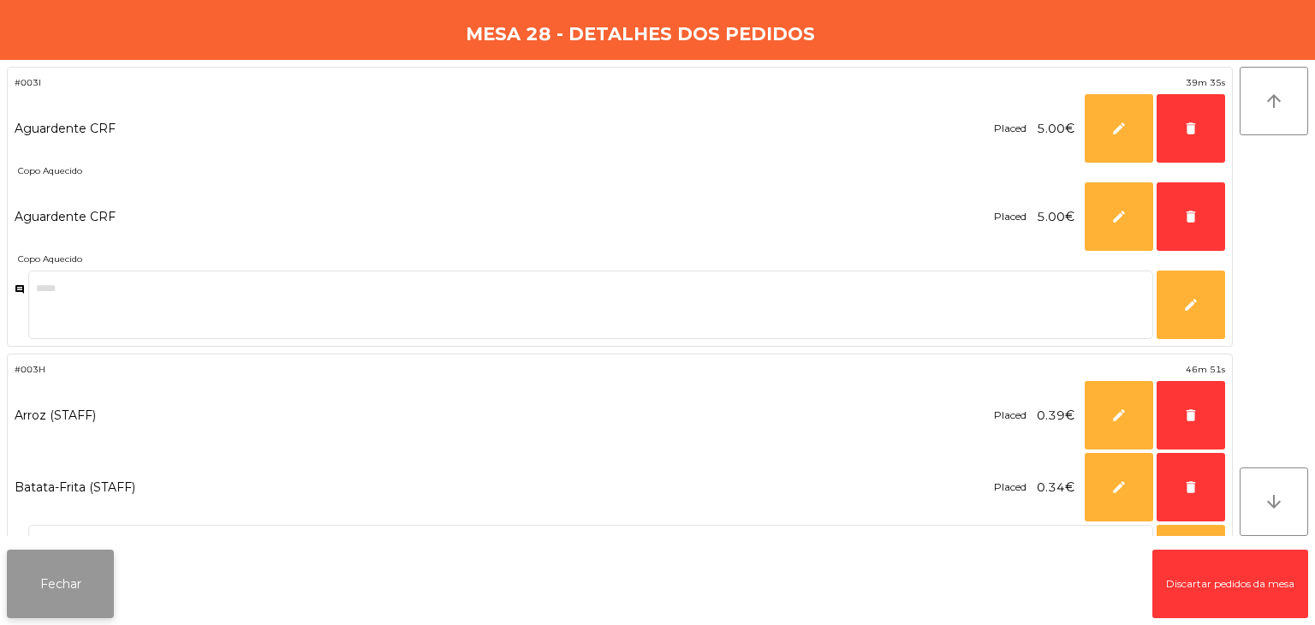
click at [79, 573] on button "Fechar" at bounding box center [60, 584] width 107 height 69
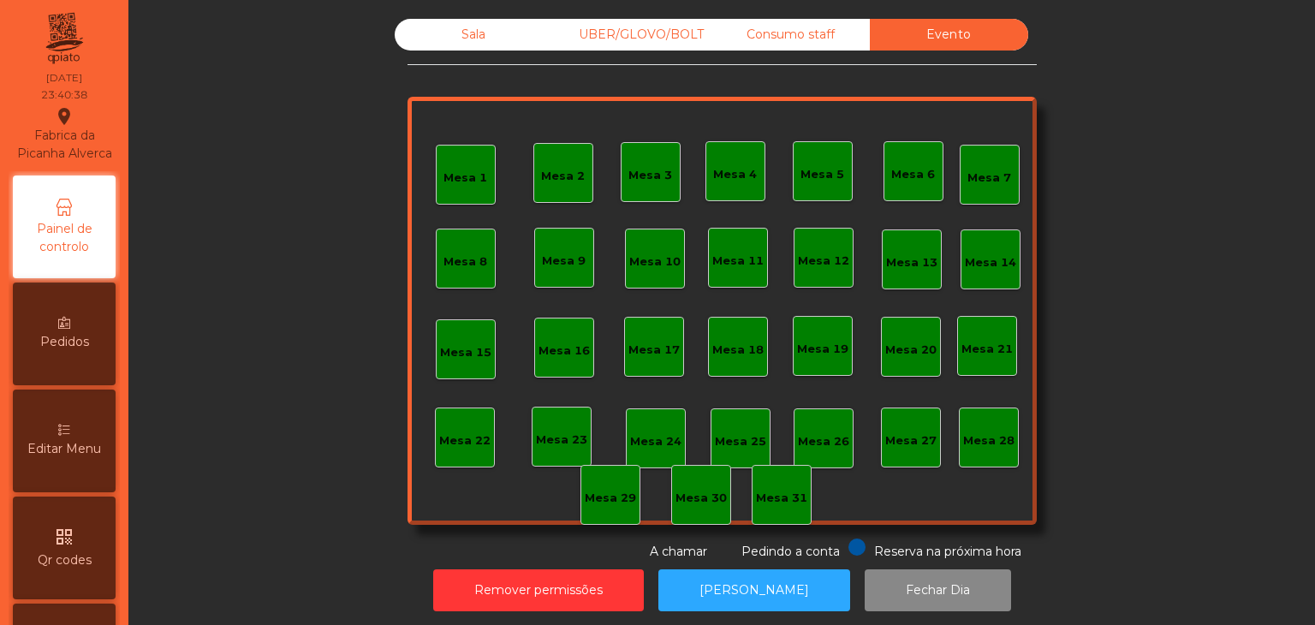
scroll to position [319, 0]
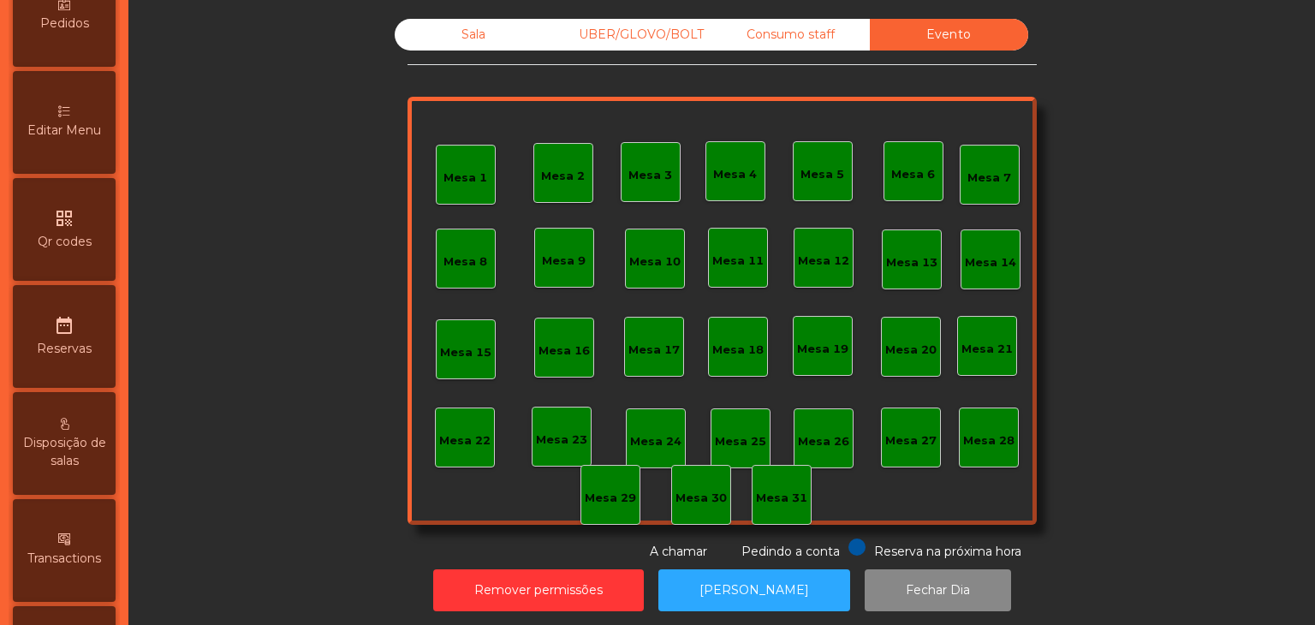
click at [777, 42] on div "Consumo staff" at bounding box center [791, 35] width 158 height 32
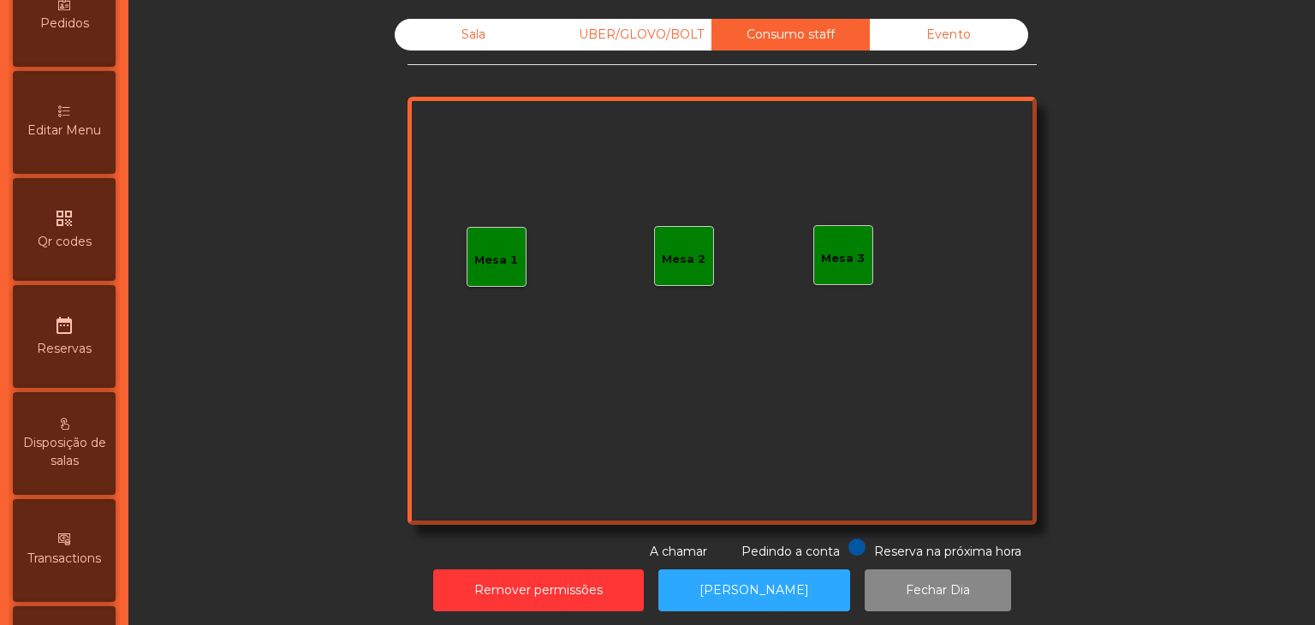
click at [600, 60] on div "Sala UBER/GLOVO/BOLT Consumo staff Evento Mesa 1 Mesa 2 Mesa 3 Reserva na próxi…" at bounding box center [722, 290] width 629 height 542
click at [588, 54] on div "Sala UBER/GLOVO/BOLT Consumo staff Evento Mesa 1 Mesa 2 Mesa 3 Reserva na próxi…" at bounding box center [722, 290] width 629 height 542
click at [580, 51] on div "Sala UBER/GLOVO/BOLT Consumo staff Evento Mesa 1 Mesa 2 Mesa 3 Reserva na próxi…" at bounding box center [722, 290] width 629 height 542
click at [559, 44] on div "UBER/GLOVO/BOLT" at bounding box center [632, 35] width 158 height 32
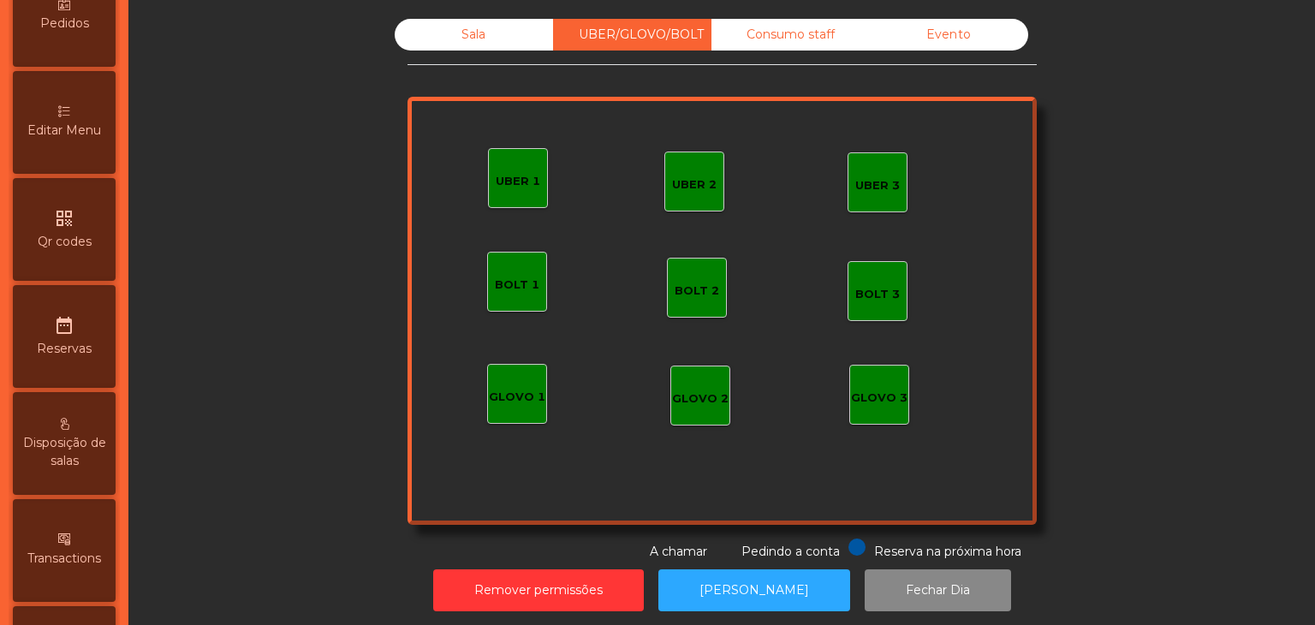
click at [521, 47] on div "Sala" at bounding box center [474, 35] width 158 height 32
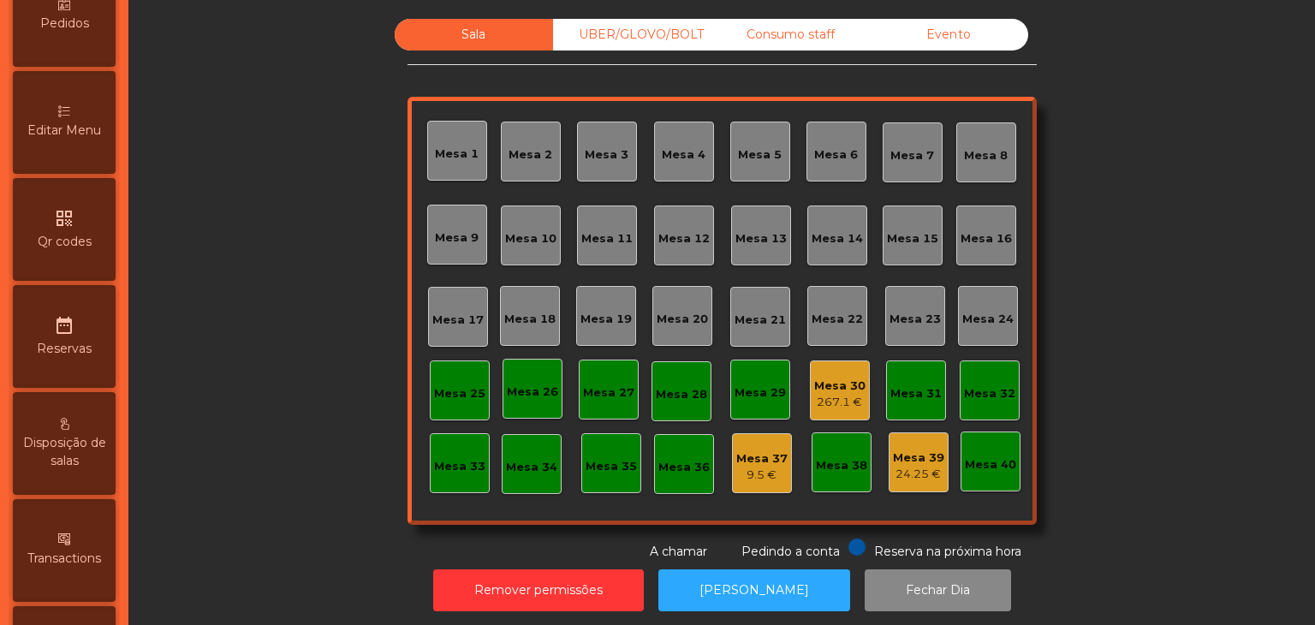
click at [840, 408] on div "267.1 €" at bounding box center [839, 402] width 51 height 17
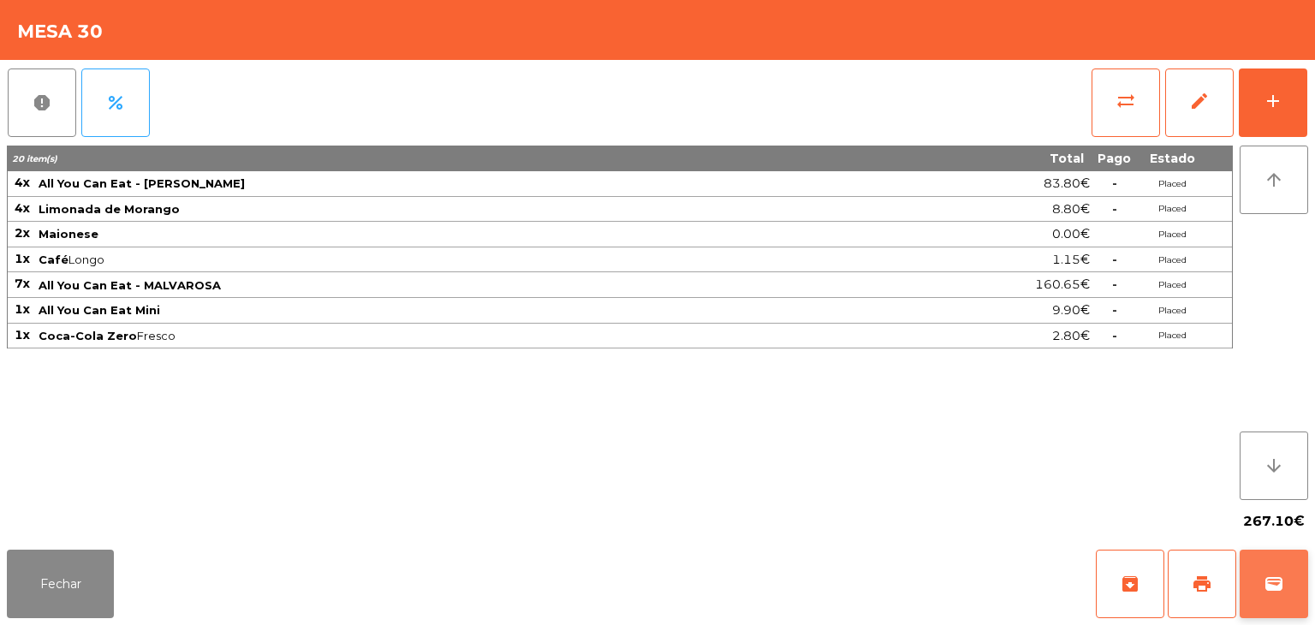
click at [1271, 583] on span "wallet" at bounding box center [1274, 584] width 21 height 21
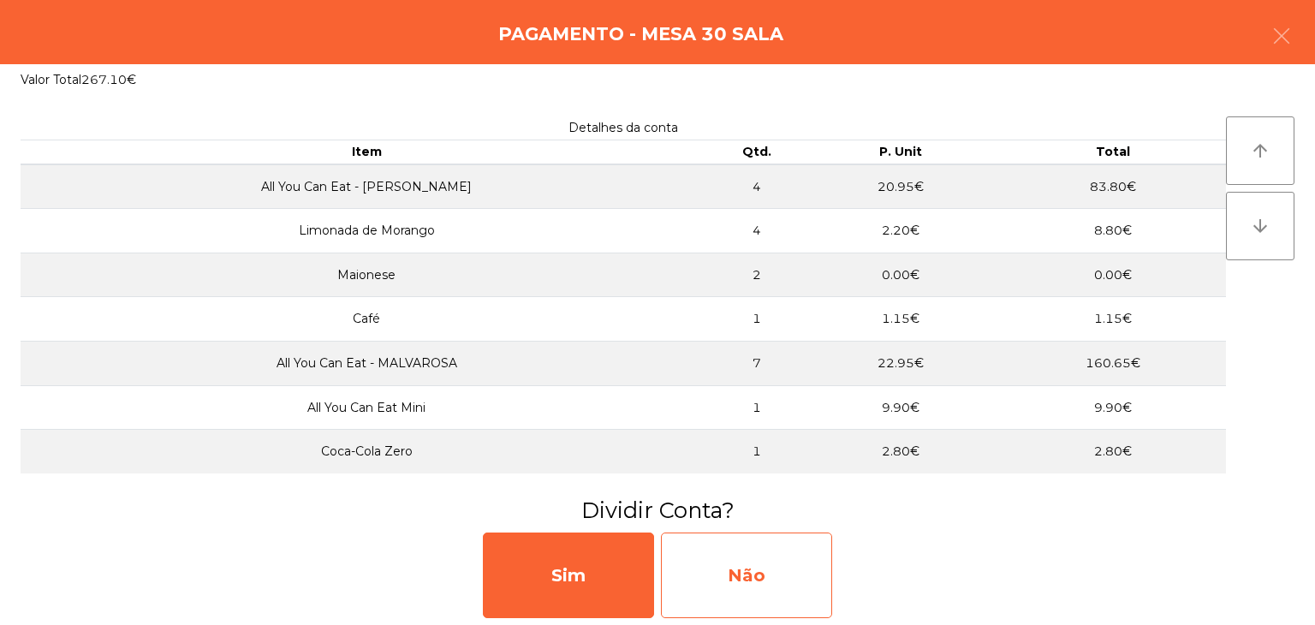
click at [740, 542] on div "Não" at bounding box center [746, 576] width 171 height 86
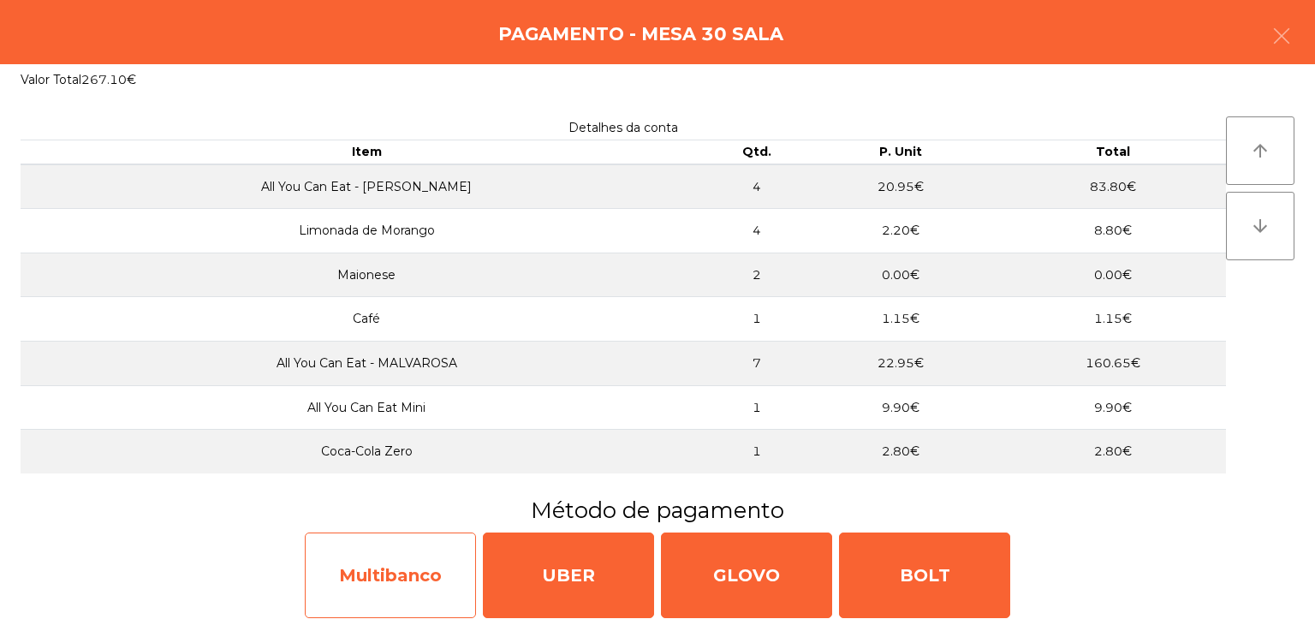
click at [333, 548] on div "Multibanco" at bounding box center [390, 576] width 171 height 86
select select "**"
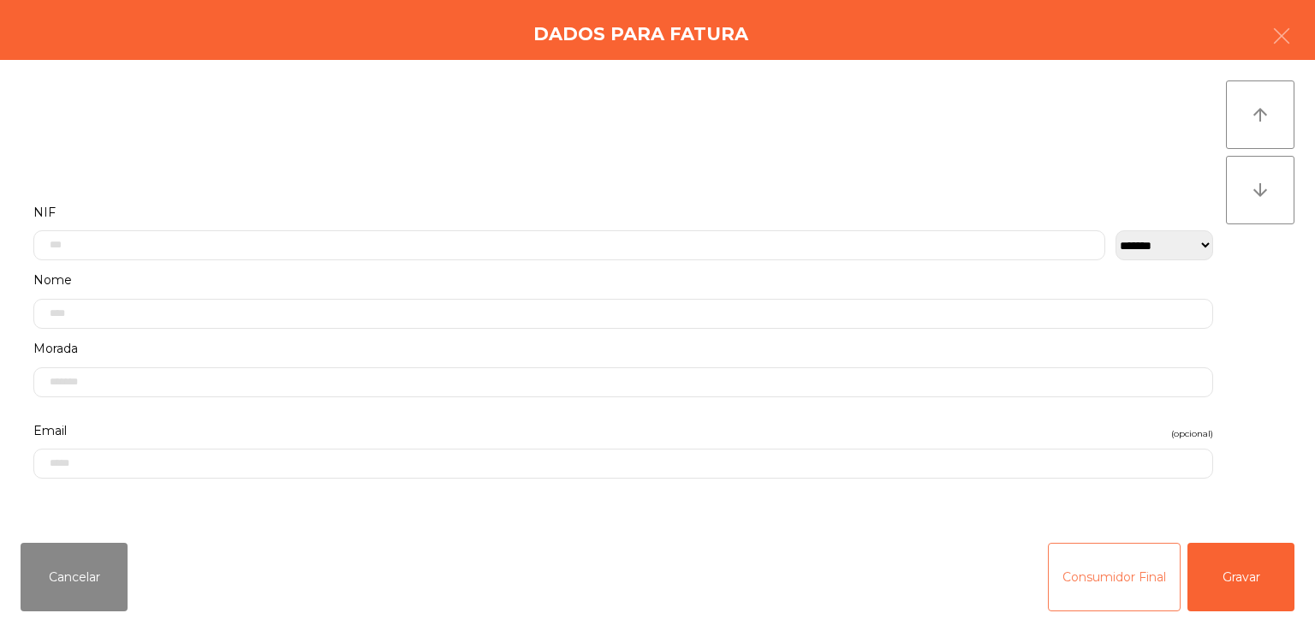
click at [1080, 569] on button "Consumidor Final" at bounding box center [1114, 577] width 133 height 69
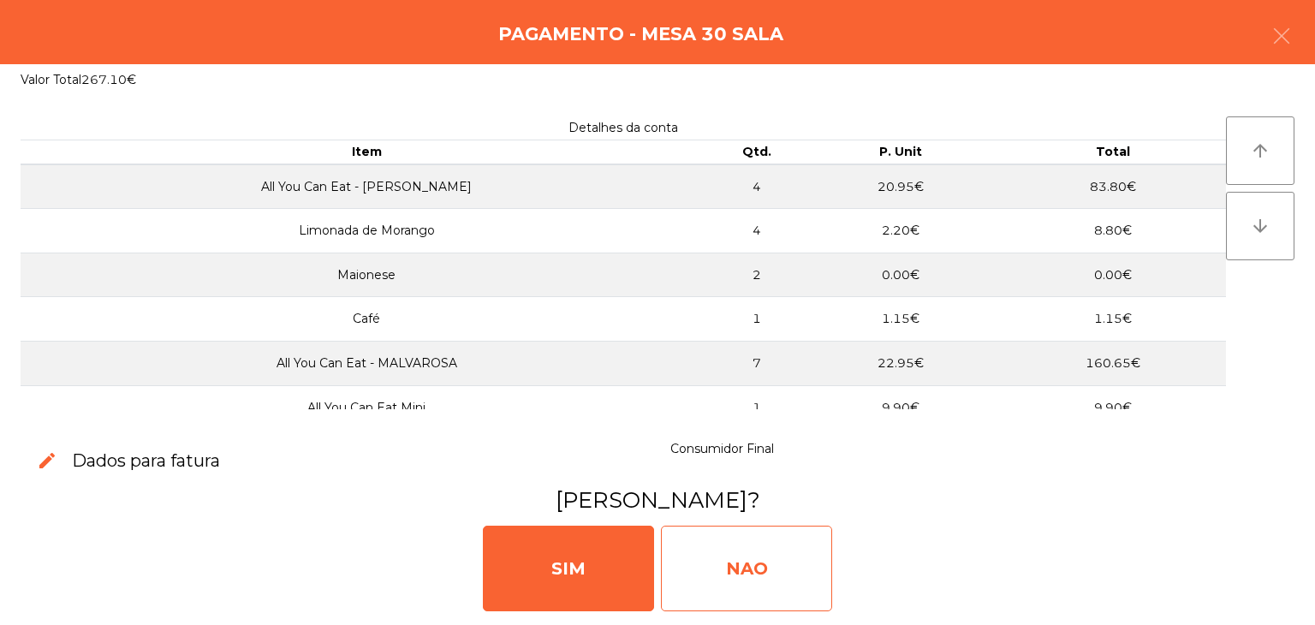
click at [807, 562] on div "NAO" at bounding box center [746, 569] width 171 height 86
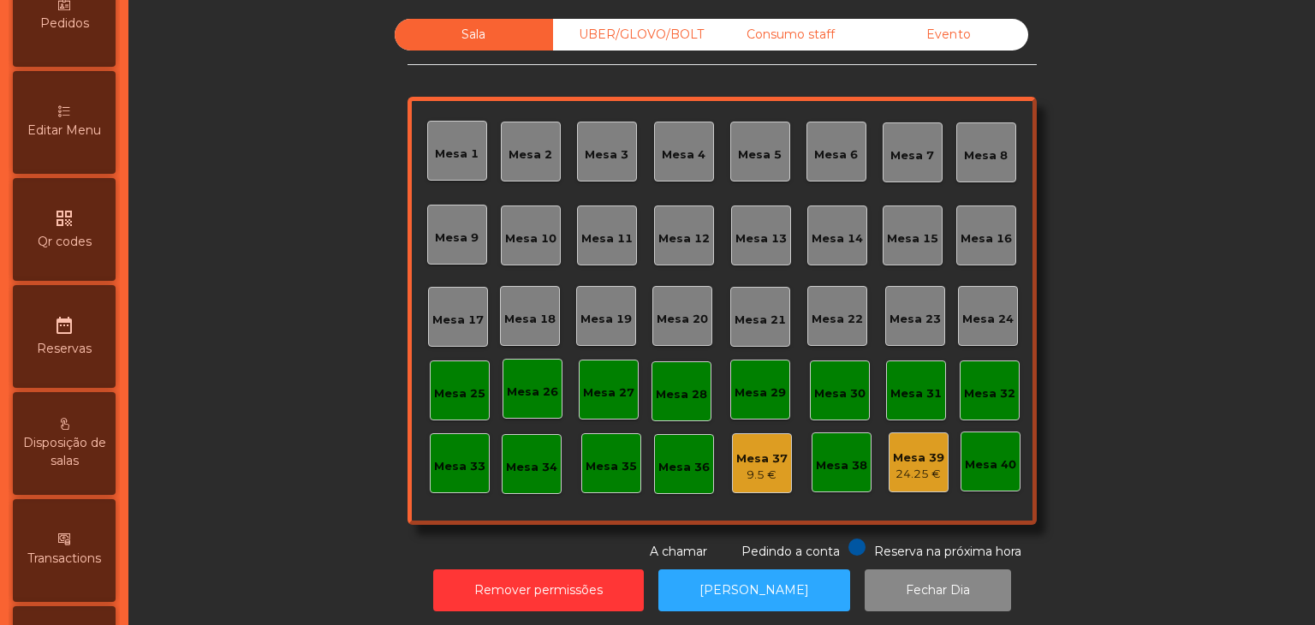
click at [666, 43] on div "UBER/GLOVO/BOLT" at bounding box center [632, 35] width 158 height 32
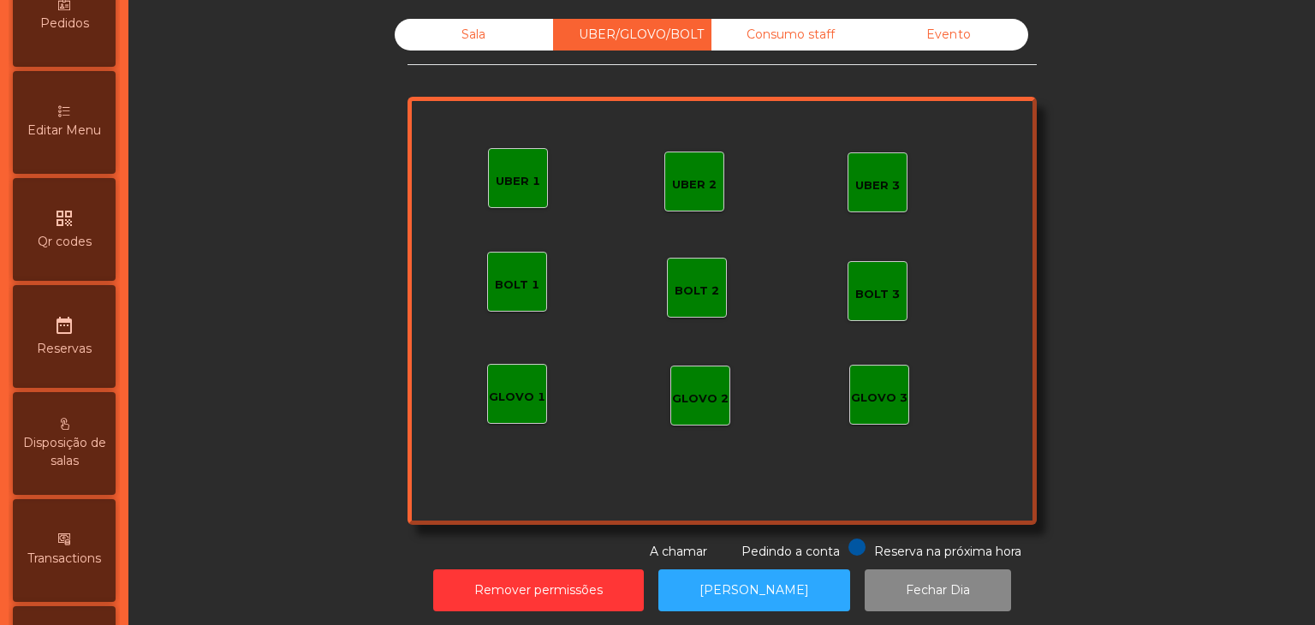
click at [781, 44] on div "Consumo staff" at bounding box center [791, 35] width 158 height 32
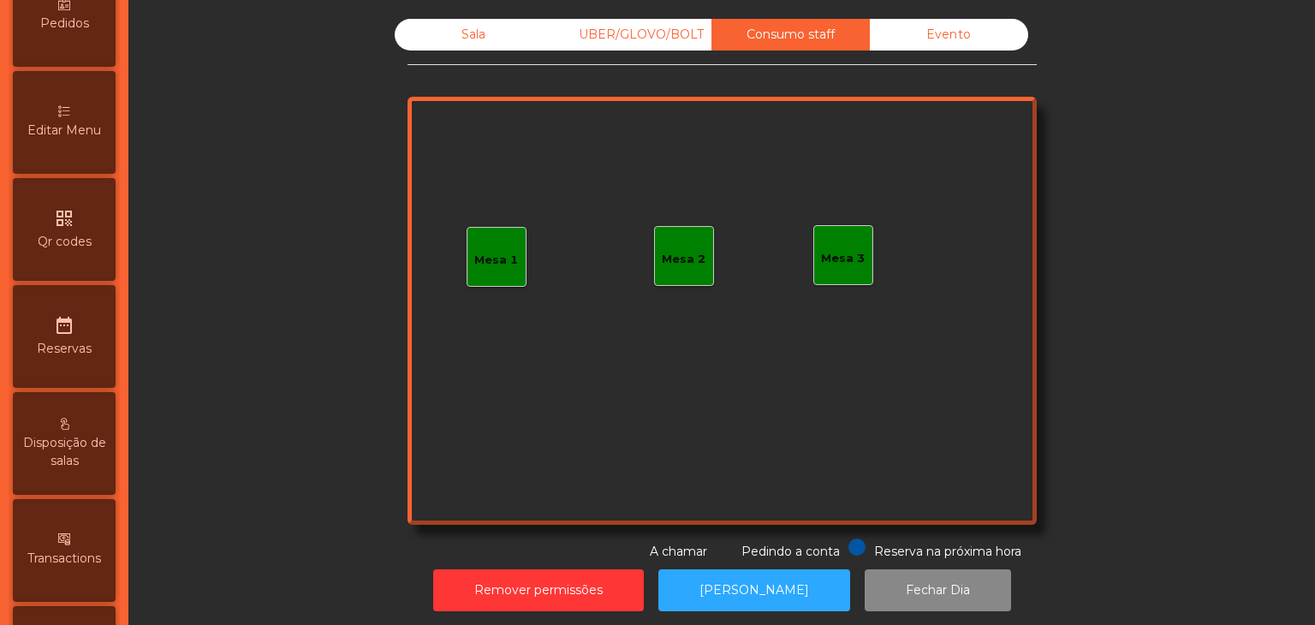
click at [936, 18] on div "Sala UBER/GLOVO/BOLT Consumo staff Evento Mesa 1 Mesa 2 Mesa 3 Reserva na próxi…" at bounding box center [722, 315] width 1166 height 610
click at [942, 33] on div "Evento" at bounding box center [949, 35] width 158 height 32
